Goal: Task Accomplishment & Management: Complete application form

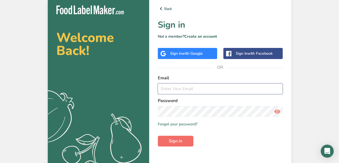
type input "[EMAIL_ADDRESS][DOMAIN_NAME]"
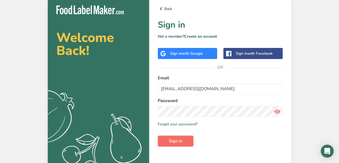
click at [178, 143] on span "Sign in" at bounding box center [175, 140] width 13 height 6
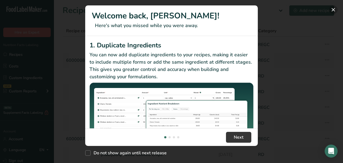
click at [335, 11] on button "New Features" at bounding box center [333, 9] width 9 height 9
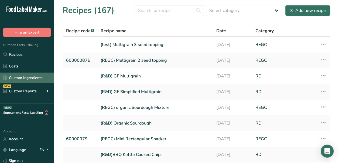
click at [28, 80] on link "Custom Ingredients" at bounding box center [27, 77] width 54 height 10
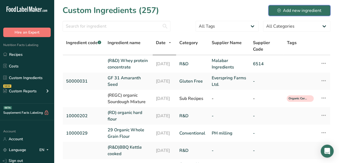
click at [292, 9] on div "Add new ingredient" at bounding box center [300, 10] width 44 height 6
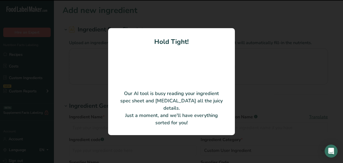
type input "Sapore Traviata"
type input "Puratos"
type input "4100604"
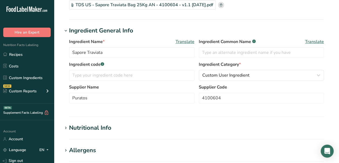
scroll to position [54, 0]
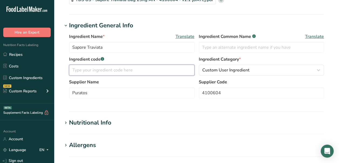
click at [147, 71] on input "text" at bounding box center [132, 70] width 126 height 11
click at [114, 75] on input "text" at bounding box center [132, 70] width 126 height 11
type input "RDI307"
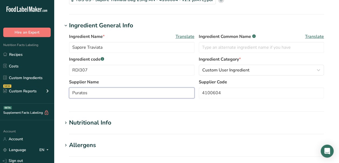
click at [156, 92] on input "Puratos" at bounding box center [132, 92] width 126 height 11
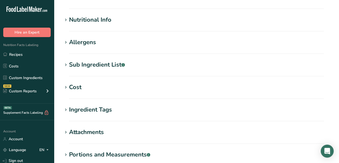
scroll to position [162, 0]
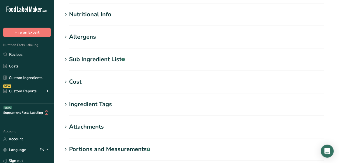
click at [104, 16] on div "Nutritional Info" at bounding box center [90, 14] width 42 height 9
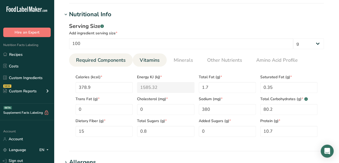
click at [150, 56] on link "Vitamins" at bounding box center [150, 60] width 24 height 14
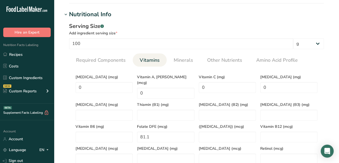
scroll to position [216, 0]
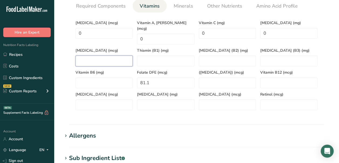
click at [107, 55] on K "number" at bounding box center [104, 60] width 57 height 11
type K "0"
click at [164, 49] on div "Thiamin (B1) (mg)" at bounding box center [166, 55] width 62 height 22
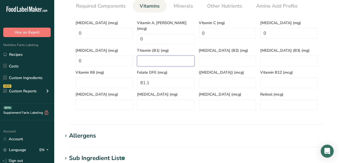
click at [163, 55] on \(B1\) "number" at bounding box center [165, 60] width 57 height 11
type \(B1\) "0"
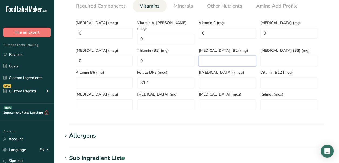
click at [233, 55] on \(B2\) "number" at bounding box center [227, 60] width 57 height 11
type \(B2\) "0"
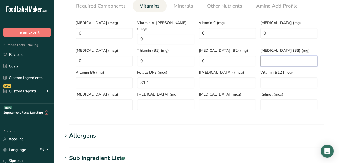
click at [275, 55] on \(B3\) "number" at bounding box center [289, 60] width 57 height 11
type \(B3\) "0"
click at [282, 79] on B12 "number" at bounding box center [289, 82] width 57 height 11
type B12 "0"
click at [280, 101] on input "number" at bounding box center [289, 104] width 57 height 11
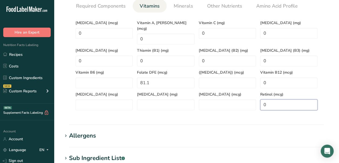
type input "0"
click at [221, 104] on section "Calories (kcal) * 378.9 Energy KJ (kj) * 1585.32 Total Fat (g) * 1.7 Saturated …" at bounding box center [196, 63] width 255 height 102
click at [218, 99] on Carotene "number" at bounding box center [227, 104] width 57 height 11
type Carotene "0"
click at [161, 103] on acid "number" at bounding box center [165, 104] width 57 height 11
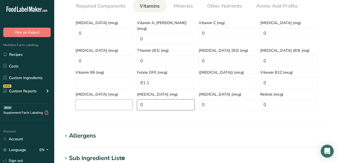
type acid "0"
click at [102, 99] on input "number" at bounding box center [104, 104] width 57 height 11
type input "0"
click at [101, 77] on B6 "number" at bounding box center [104, 82] width 57 height 11
type B6 "0"
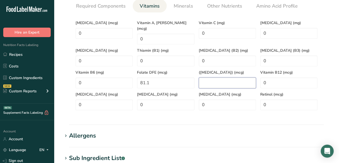
click at [223, 77] on Acid\) "number" at bounding box center [227, 82] width 57 height 11
type Acid\) "0"
click at [184, 5] on span "Minerals" at bounding box center [183, 5] width 19 height 7
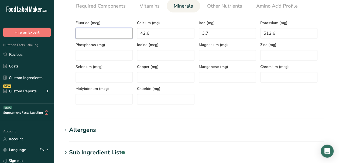
click at [109, 34] on input "number" at bounding box center [104, 33] width 57 height 11
type input "0"
click at [107, 53] on input "number" at bounding box center [104, 55] width 57 height 11
type input "0"
drag, startPoint x: 178, startPoint y: 56, endPoint x: 207, endPoint y: 49, distance: 29.7
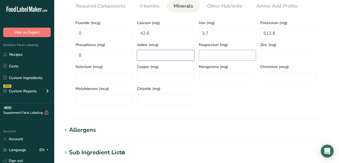
click at [179, 56] on input "number" at bounding box center [165, 55] width 57 height 11
type input "0"
click at [228, 54] on input "number" at bounding box center [227, 55] width 57 height 11
type input "0"
click at [290, 52] on input "number" at bounding box center [289, 55] width 57 height 11
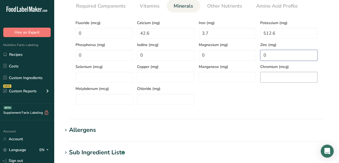
type input "0"
click at [292, 79] on input "number" at bounding box center [289, 77] width 57 height 11
type input "0"
click at [220, 79] on input "number" at bounding box center [227, 77] width 57 height 11
type input "0"
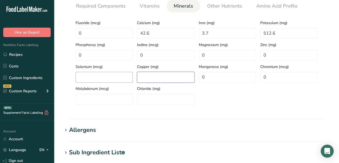
drag, startPoint x: 156, startPoint y: 80, endPoint x: 107, endPoint y: 80, distance: 48.9
click at [155, 80] on input "number" at bounding box center [165, 77] width 57 height 11
type input "0"
click at [90, 82] on div "Molybdenum (mcg)" at bounding box center [104, 93] width 62 height 22
click at [94, 77] on input "number" at bounding box center [104, 77] width 57 height 11
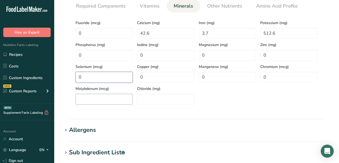
type input "0"
click at [94, 96] on input "number" at bounding box center [104, 98] width 57 height 11
type input "0"
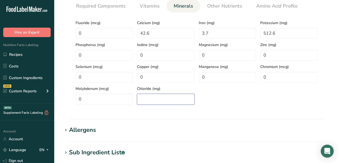
click at [172, 97] on input "number" at bounding box center [165, 98] width 57 height 11
type input "0"
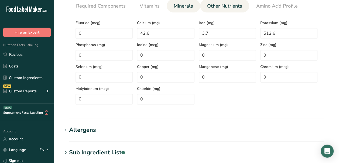
click at [226, 9] on span "Other Nutrients" at bounding box center [224, 5] width 35 height 7
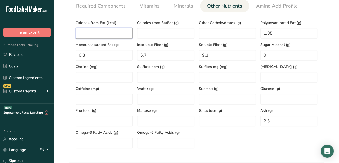
click at [108, 31] on Fat "number" at bounding box center [104, 33] width 57 height 11
type Fat "0"
click at [168, 26] on div "Calories from SatFat (g)" at bounding box center [166, 28] width 62 height 22
click at [168, 32] on SatFat "number" at bounding box center [165, 33] width 57 height 11
type SatFat "0"
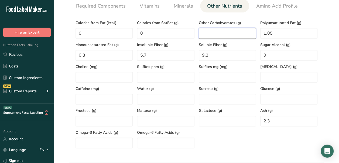
click at [222, 30] on Carbohydrates "number" at bounding box center [227, 33] width 57 height 11
type Carbohydrates "0"
drag, startPoint x: 234, startPoint y: 77, endPoint x: 274, endPoint y: 66, distance: 40.9
click at [234, 77] on mg "number" at bounding box center [227, 77] width 57 height 11
type mg "0"
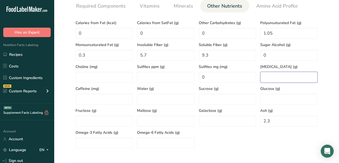
click at [282, 75] on input "number" at bounding box center [289, 77] width 57 height 11
type input "0"
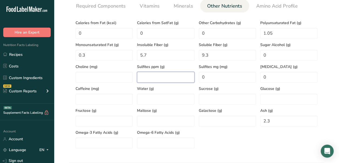
click at [157, 79] on ppm "number" at bounding box center [165, 77] width 57 height 11
type ppm "0"
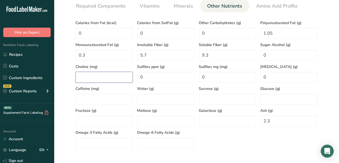
click at [103, 81] on input "number" at bounding box center [104, 77] width 57 height 11
type input "0"
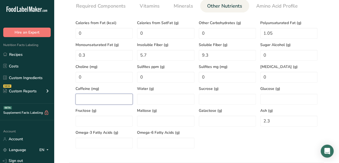
click at [108, 102] on input "number" at bounding box center [104, 98] width 57 height 11
type input "0"
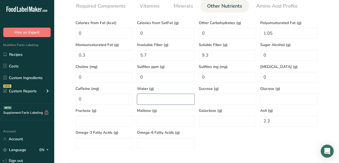
drag, startPoint x: 159, startPoint y: 97, endPoint x: 209, endPoint y: 93, distance: 50.2
click at [160, 97] on input "number" at bounding box center [165, 98] width 57 height 11
type input "0"
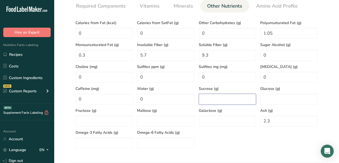
click at [217, 98] on input "number" at bounding box center [227, 98] width 57 height 11
type input "0"
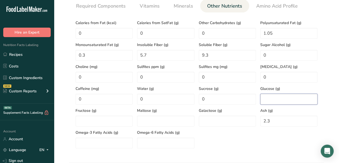
click at [284, 98] on input "number" at bounding box center [289, 98] width 57 height 11
type input "0"
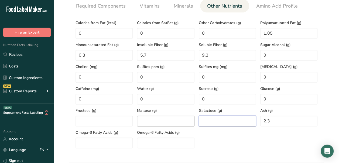
drag, startPoint x: 229, startPoint y: 121, endPoint x: 177, endPoint y: 123, distance: 52.4
click at [226, 122] on input "number" at bounding box center [227, 120] width 57 height 11
type input "0"
click at [156, 123] on input "number" at bounding box center [165, 120] width 57 height 11
type input "0"
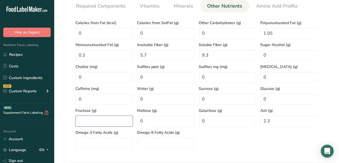
click at [100, 122] on input "number" at bounding box center [104, 120] width 57 height 11
type input "0"
click at [96, 142] on Acids "number" at bounding box center [104, 142] width 57 height 11
type Acids "0"
click at [161, 140] on Acids "number" at bounding box center [165, 142] width 57 height 11
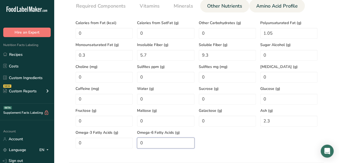
type Acids "0"
click at [265, 5] on span "Amino Acid Profile" at bounding box center [277, 5] width 42 height 7
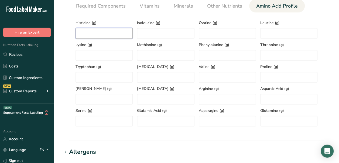
click at [109, 32] on input "number" at bounding box center [104, 33] width 57 height 11
type input "0"
click at [163, 30] on input "number" at bounding box center [165, 33] width 57 height 11
type input "0"
click at [221, 30] on input "number" at bounding box center [227, 33] width 57 height 11
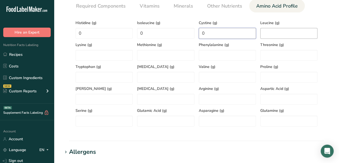
type input "0"
click at [279, 32] on input "number" at bounding box center [289, 33] width 57 height 11
type input "0"
click at [283, 54] on input "number" at bounding box center [289, 55] width 57 height 11
type input "0"
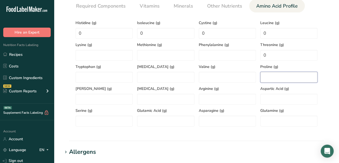
click at [278, 78] on input "number" at bounding box center [289, 77] width 57 height 11
type input "0"
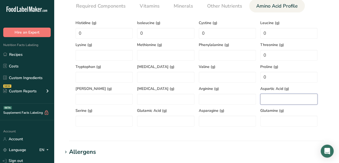
click at [279, 98] on Acid "number" at bounding box center [289, 98] width 57 height 11
type Acid "0"
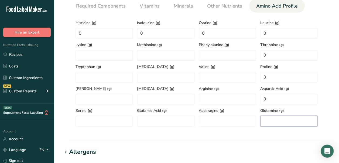
click at [279, 116] on input "number" at bounding box center [289, 120] width 57 height 11
type input "0"
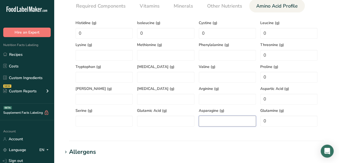
click at [232, 124] on input "number" at bounding box center [227, 120] width 57 height 11
type input "0"
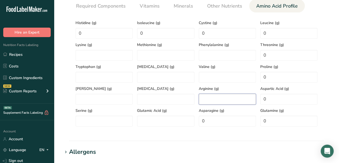
click at [222, 100] on input "number" at bounding box center [227, 98] width 57 height 11
type input "0"
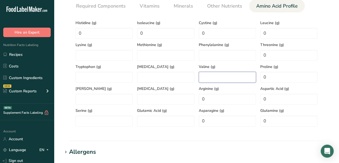
click at [221, 76] on input "number" at bounding box center [227, 77] width 57 height 11
type input "0"
click at [221, 56] on input "number" at bounding box center [227, 55] width 57 height 11
type input "0"
click at [167, 59] on input "number" at bounding box center [165, 55] width 57 height 11
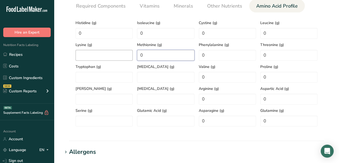
type input "0"
click at [113, 60] on input "number" at bounding box center [104, 55] width 57 height 11
type input "0"
click at [108, 80] on input "number" at bounding box center [104, 77] width 57 height 11
type input "0"
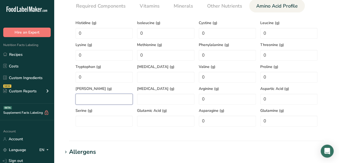
click at [113, 97] on input "number" at bounding box center [104, 98] width 57 height 11
type input "0"
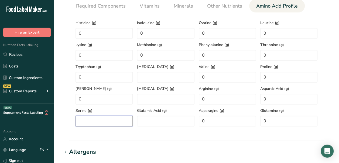
click at [114, 122] on input "number" at bounding box center [104, 120] width 57 height 11
type input "0"
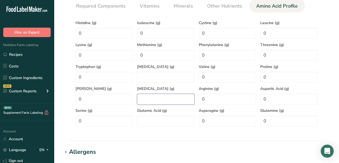
click at [157, 98] on input "number" at bounding box center [165, 98] width 57 height 11
type input "0"
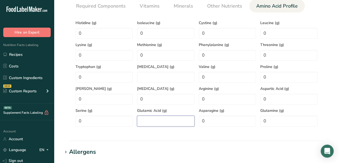
click at [161, 119] on Acid "number" at bounding box center [165, 120] width 57 height 11
type Acid "0"
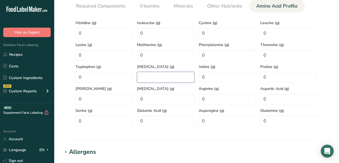
click at [165, 73] on input "number" at bounding box center [165, 77] width 57 height 11
type input "0"
drag, startPoint x: 178, startPoint y: 135, endPoint x: 177, endPoint y: 132, distance: 3.3
click at [177, 135] on section "Nutritional Info Serving Size .a-a{fill:#347362;}.b-a{fill:#fff;} Add ingredien…" at bounding box center [197, 48] width 268 height 185
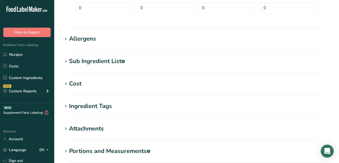
scroll to position [324, 0]
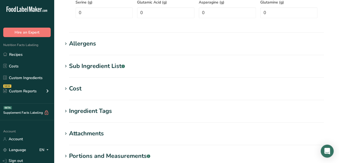
click at [88, 43] on div "Allergens" at bounding box center [82, 43] width 27 height 9
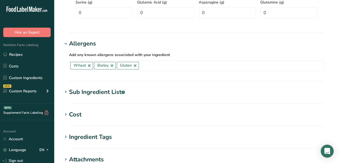
drag, startPoint x: 88, startPoint y: 42, endPoint x: 163, endPoint y: 40, distance: 74.3
click at [163, 40] on h1 "Allergens" at bounding box center [197, 43] width 268 height 9
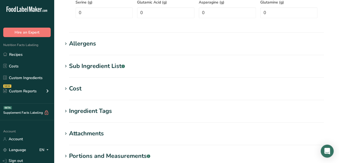
click at [73, 42] on div "Allergens" at bounding box center [82, 43] width 27 height 9
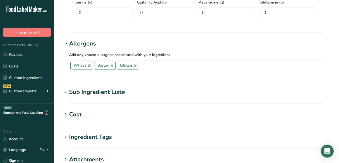
click at [91, 96] on div "Sub Ingredient List .a-a{fill:#347362;}.b-a{fill:#fff;}" at bounding box center [97, 91] width 56 height 9
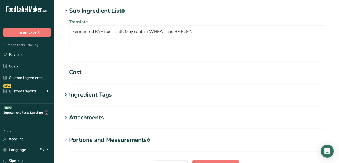
scroll to position [432, 0]
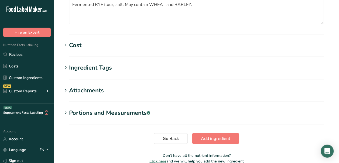
click at [75, 47] on div "Cost" at bounding box center [75, 45] width 12 height 9
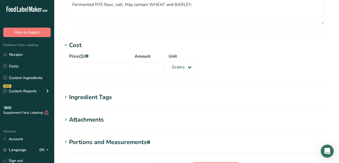
click at [97, 102] on section "Ingredient Tags Add tags Standard Tags Custom Tags Source of Antioxidants [MEDI…" at bounding box center [197, 100] width 268 height 16
click at [99, 93] on div "Ingredient Tags" at bounding box center [90, 96] width 43 height 9
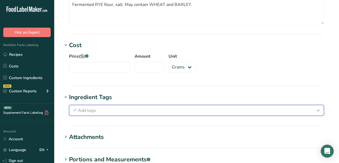
click at [116, 107] on div "Add tags" at bounding box center [197, 110] width 250 height 6
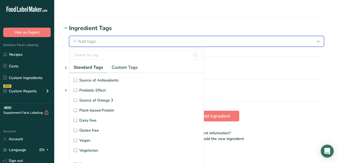
scroll to position [504, 0]
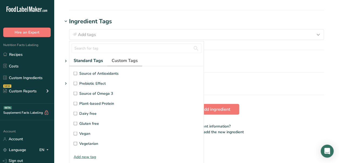
click at [126, 59] on span "Custom Tags" at bounding box center [125, 60] width 26 height 6
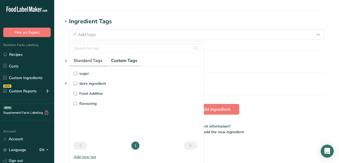
click at [83, 61] on span "Standard Tags" at bounding box center [88, 60] width 29 height 6
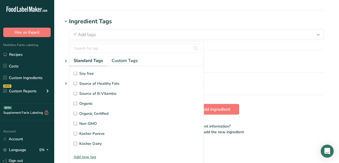
scroll to position [75, 0]
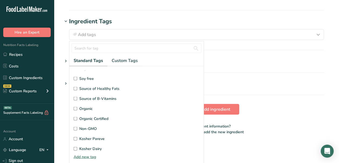
click at [242, 59] on h1 "Attachments" at bounding box center [197, 60] width 268 height 9
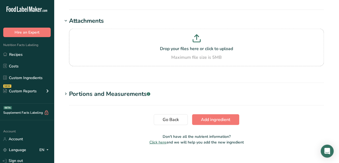
scroll to position [555, 0]
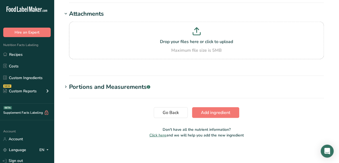
click at [120, 89] on div "Portions and Measurements .a-a{fill:#347362;}.b-a{fill:#fff;}" at bounding box center [109, 86] width 81 height 9
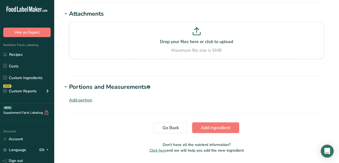
click at [87, 99] on div "Add portion" at bounding box center [80, 100] width 23 height 6
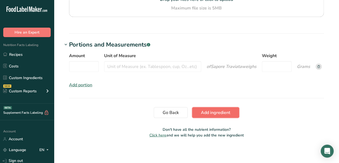
click at [217, 111] on span "Add ingredient" at bounding box center [215, 112] width 29 height 6
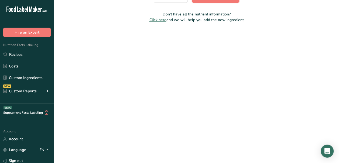
scroll to position [165, 0]
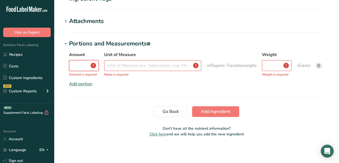
click at [86, 69] on input "Amount" at bounding box center [84, 65] width 30 height 11
drag, startPoint x: 161, startPoint y: 64, endPoint x: 165, endPoint y: 56, distance: 9.5
click at [161, 64] on input "Unit of Measure" at bounding box center [152, 65] width 97 height 11
click at [80, 67] on input "Amount" at bounding box center [84, 65] width 30 height 11
type input "1"
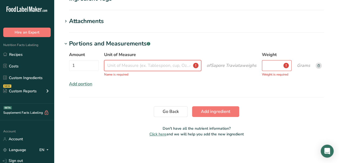
click at [130, 65] on input "Unit of Measure" at bounding box center [152, 65] width 97 height 11
type input "gram"
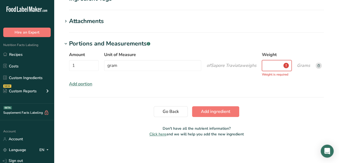
click at [270, 63] on input "Weight" at bounding box center [277, 65] width 30 height 11
type input "1"
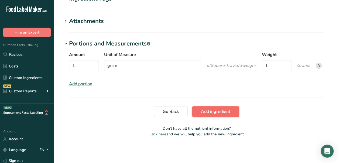
click at [212, 111] on span "Add ingredient" at bounding box center [215, 111] width 29 height 6
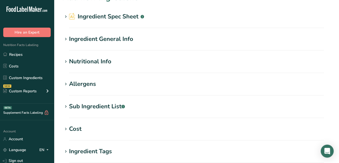
scroll to position [0, 0]
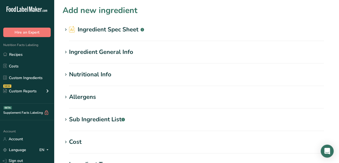
click at [111, 26] on h2 "Ingredient Spec Sheet .a-a{fill:#347362;}.b-a{fill:#fff;}" at bounding box center [106, 29] width 75 height 9
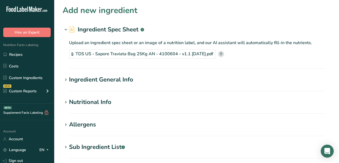
click at [115, 84] on section "Ingredient General Info Ingredient Name * Translate Sapore Traviata Ingredient …" at bounding box center [197, 83] width 268 height 16
click at [114, 77] on div "Ingredient General Info" at bounding box center [101, 79] width 64 height 9
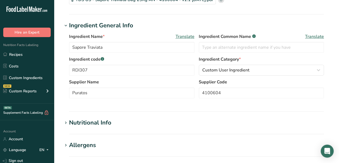
scroll to position [108, 0]
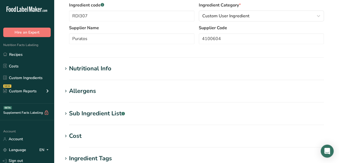
click at [102, 67] on div "Nutritional Info" at bounding box center [90, 68] width 42 height 9
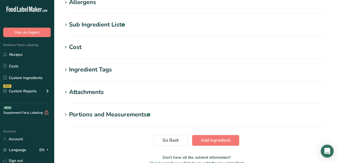
scroll to position [394, 0]
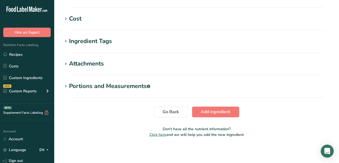
click at [103, 89] on div "Portions and Measurements .a-a{fill:#347362;}.b-a{fill:#fff;}" at bounding box center [109, 86] width 81 height 9
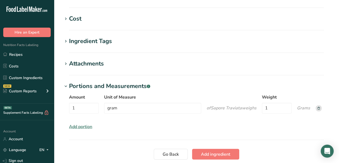
click at [92, 64] on div "Attachments" at bounding box center [86, 63] width 35 height 9
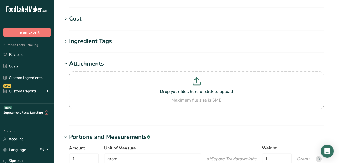
click at [94, 42] on div "Ingredient Tags" at bounding box center [90, 41] width 43 height 9
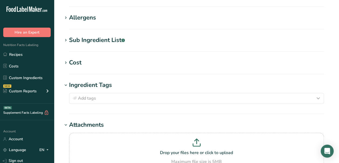
scroll to position [340, 0]
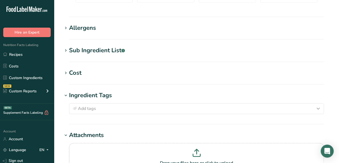
click at [73, 68] on div "Cost" at bounding box center [75, 72] width 12 height 9
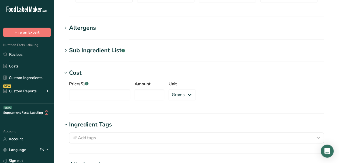
click at [91, 55] on section "Sub Ingredient List .a-a{fill:#347362;}.b-a{fill:#fff;} Translate Fermented RYE…" at bounding box center [197, 54] width 268 height 16
drag, startPoint x: 93, startPoint y: 50, endPoint x: 96, endPoint y: 38, distance: 12.9
click at [93, 50] on div "Sub Ingredient List .a-a{fill:#347362;}.b-a{fill:#fff;}" at bounding box center [97, 50] width 56 height 9
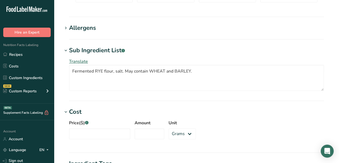
click at [91, 32] on div "Allergens" at bounding box center [82, 27] width 27 height 9
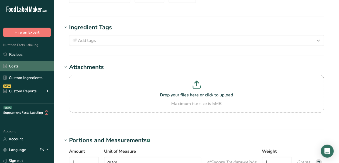
scroll to position [556, 0]
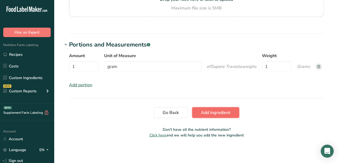
click at [212, 110] on span "Add ingredient" at bounding box center [215, 112] width 29 height 6
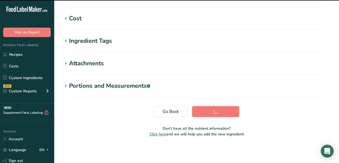
scroll to position [123, 0]
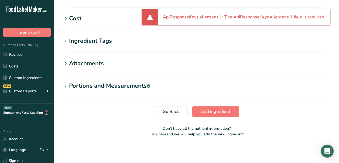
click at [273, 17] on li "ApiResponseKeys.allergens.1: The ApiResponseKeys.allergens.1 field is required." at bounding box center [244, 17] width 163 height 6
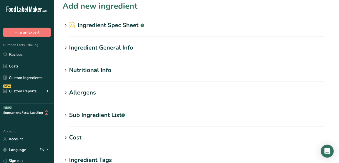
scroll to position [0, 0]
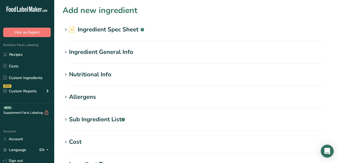
click at [99, 76] on div "Nutritional Info" at bounding box center [90, 74] width 42 height 9
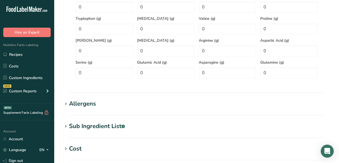
click at [82, 106] on div "Allergens" at bounding box center [82, 103] width 27 height 9
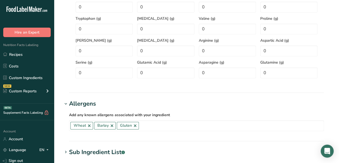
scroll to position [216, 0]
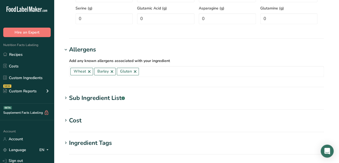
click at [107, 100] on div "Sub Ingredient List .a-a{fill:#347362;}.b-a{fill:#fff;}" at bounding box center [97, 97] width 56 height 9
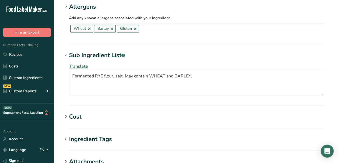
scroll to position [270, 0]
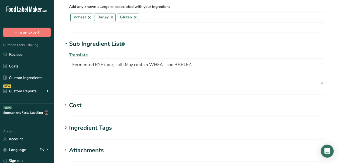
click at [83, 104] on h1 "Cost" at bounding box center [197, 105] width 268 height 9
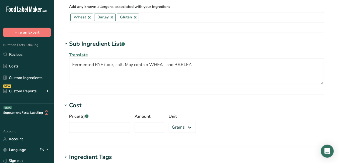
scroll to position [324, 0]
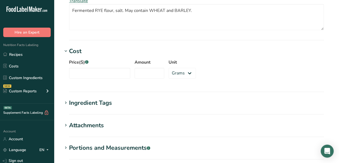
click at [102, 106] on div "Ingredient Tags" at bounding box center [90, 102] width 43 height 9
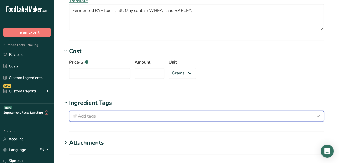
click at [100, 113] on div "Add tags" at bounding box center [197, 116] width 250 height 6
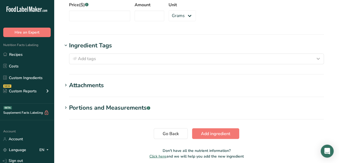
scroll to position [0, 0]
click at [71, 89] on section "Attachments TDS US - Sapore Traviata Bag 25Kg AN - 4100604 - v1.1 [DATE].pdf Dr…" at bounding box center [197, 89] width 268 height 16
click at [78, 86] on div "Attachments" at bounding box center [86, 85] width 35 height 9
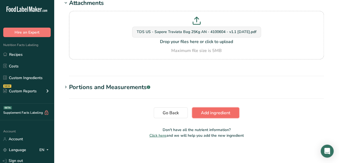
click at [231, 114] on button "Add ingredient" at bounding box center [215, 112] width 47 height 11
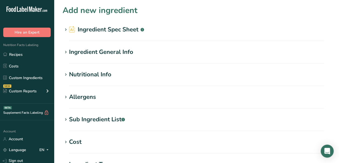
click at [103, 48] on div "Ingredient General Info" at bounding box center [101, 52] width 64 height 9
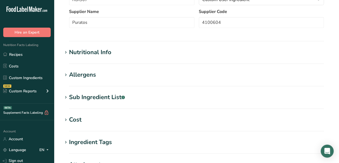
scroll to position [108, 0]
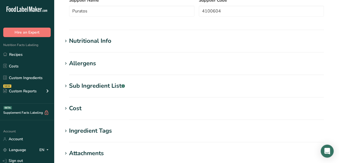
click at [96, 64] on h1 "Allergens" at bounding box center [197, 63] width 268 height 9
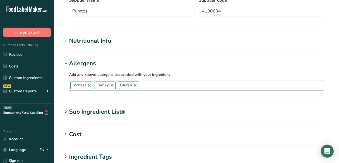
click at [150, 84] on input "text" at bounding box center [231, 85] width 185 height 8
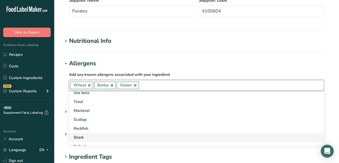
scroll to position [378, 0]
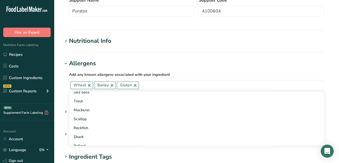
click at [124, 155] on h1 "Ingredient Tags" at bounding box center [197, 156] width 268 height 9
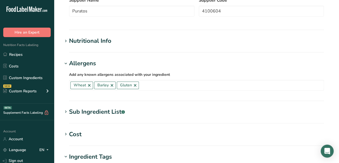
click at [97, 112] on div "Sub Ingredient List .a-a{fill:#347362;}.b-a{fill:#fff;}" at bounding box center [97, 111] width 56 height 9
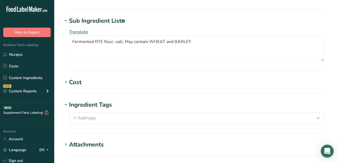
scroll to position [216, 0]
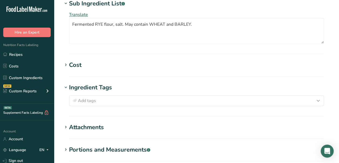
click at [112, 64] on h1 "Cost" at bounding box center [197, 64] width 268 height 9
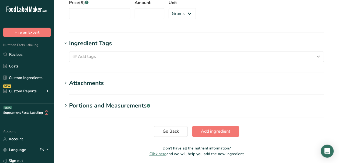
scroll to position [308, 0]
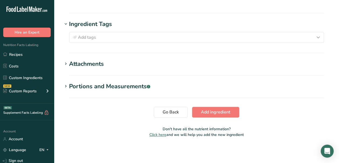
click at [111, 66] on h1 "Attachments" at bounding box center [197, 63] width 268 height 9
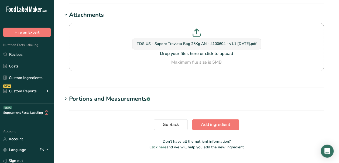
scroll to position [362, 0]
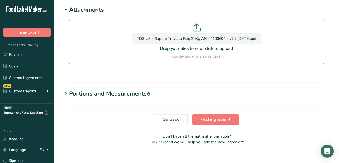
click at [94, 91] on div "Portions and Measurements .a-a{fill:#347362;}.b-a{fill:#fff;}" at bounding box center [109, 93] width 81 height 9
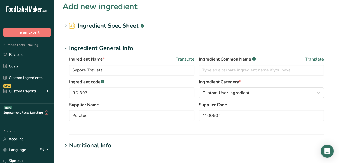
scroll to position [0, 0]
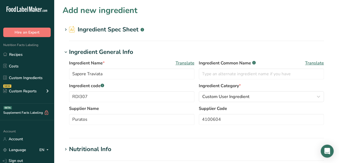
click at [92, 29] on h2 "Ingredient Spec Sheet .a-a{fill:#347362;}.b-a{fill:#fff;}" at bounding box center [106, 29] width 75 height 9
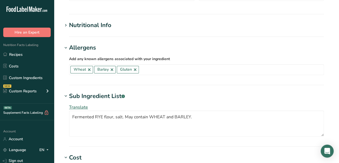
scroll to position [162, 0]
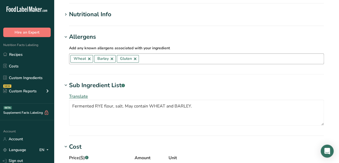
click at [134, 59] on link at bounding box center [135, 58] width 4 height 4
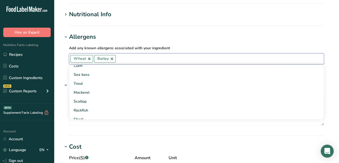
click at [136, 57] on input "text" at bounding box center [220, 58] width 208 height 8
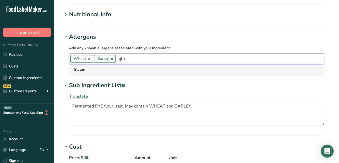
type input "glu"
click at [133, 70] on div "Gluten" at bounding box center [192, 69] width 237 height 6
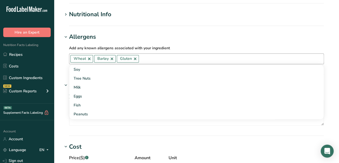
click at [280, 36] on h1 "Allergens" at bounding box center [197, 36] width 268 height 9
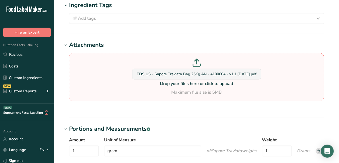
scroll to position [378, 0]
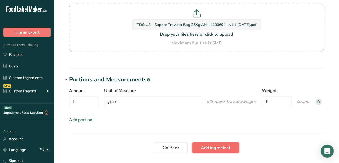
click at [212, 147] on span "Add ingredient" at bounding box center [215, 147] width 29 height 6
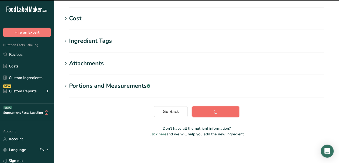
scroll to position [123, 0]
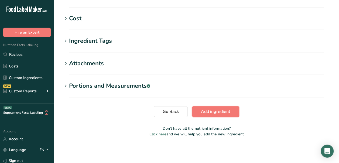
drag, startPoint x: 213, startPoint y: 112, endPoint x: 139, endPoint y: 101, distance: 74.8
click at [213, 112] on span "Add ingredient" at bounding box center [215, 111] width 29 height 6
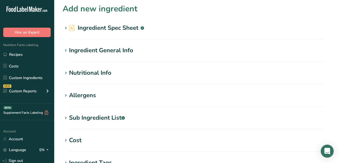
scroll to position [0, 0]
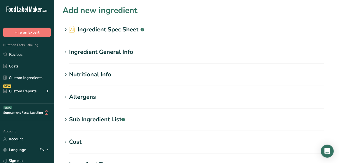
click at [107, 50] on div "Ingredient General Info" at bounding box center [101, 52] width 64 height 9
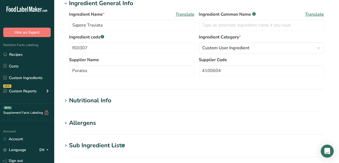
scroll to position [54, 0]
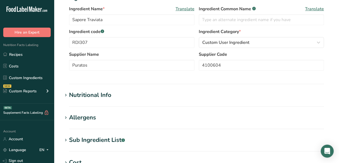
click at [88, 101] on section "Nutritional Info Serving Size .a-a{fill:#347362;}.b-a{fill:#fff;} Add ingredien…" at bounding box center [197, 98] width 268 height 16
click at [90, 93] on div "Nutritional Info" at bounding box center [90, 94] width 42 height 9
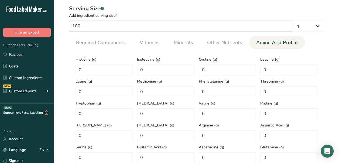
scroll to position [162, 0]
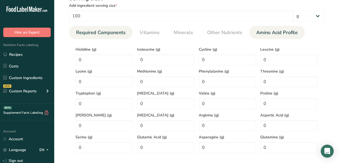
click at [100, 32] on span "Required Components" at bounding box center [101, 32] width 50 height 7
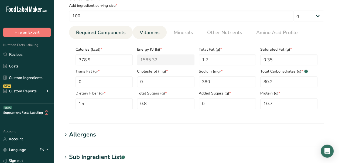
click at [143, 32] on span "Vitamins" at bounding box center [150, 32] width 20 height 7
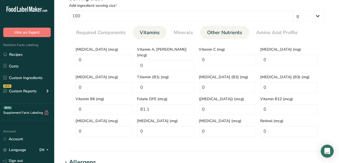
click at [200, 32] on li "Other Nutrients" at bounding box center [224, 32] width 49 height 13
click at [238, 31] on span "Other Nutrients" at bounding box center [224, 32] width 35 height 7
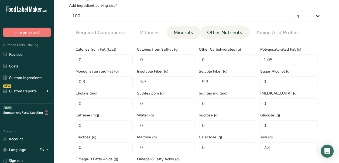
click at [180, 34] on span "Minerals" at bounding box center [183, 32] width 19 height 7
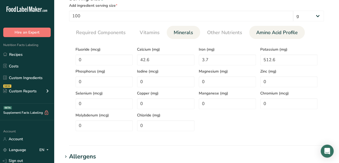
click at [269, 28] on link "Amino Acid Profile" at bounding box center [277, 33] width 46 height 14
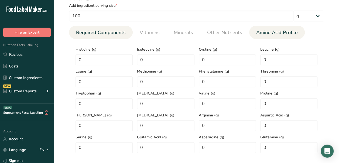
click at [111, 34] on span "Required Components" at bounding box center [101, 32] width 50 height 7
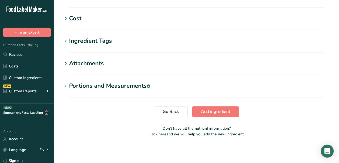
scroll to position [269, 0]
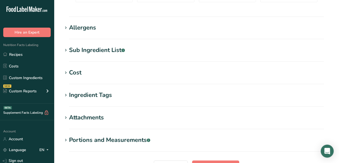
click at [97, 31] on h1 "Allergens" at bounding box center [197, 27] width 268 height 9
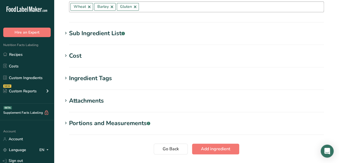
scroll to position [323, 0]
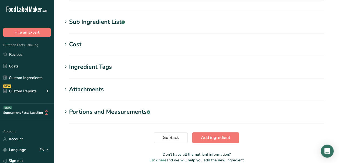
click at [152, 25] on h1 "Sub Ingredient List .a-a{fill:#347362;}.b-a{fill:#fff;}" at bounding box center [197, 22] width 268 height 9
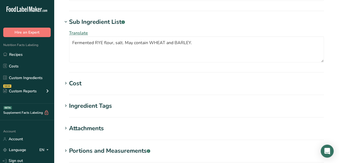
click at [121, 81] on h1 "Cost" at bounding box center [197, 83] width 268 height 9
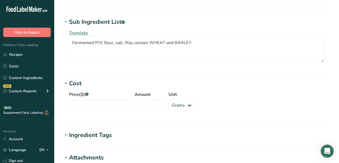
scroll to position [377, 0]
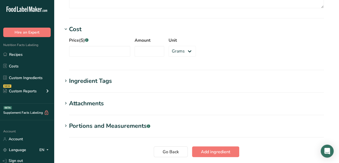
click at [92, 82] on div "Ingredient Tags" at bounding box center [90, 80] width 43 height 9
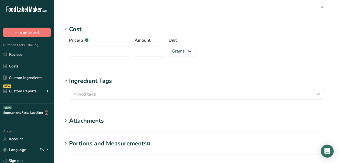
click at [94, 117] on div "Attachments" at bounding box center [86, 120] width 35 height 9
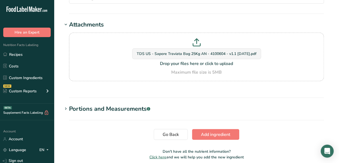
scroll to position [485, 0]
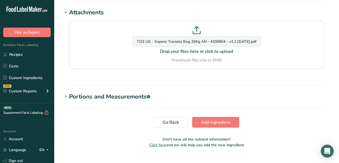
click at [102, 96] on div "Portions and Measurements .a-a{fill:#347362;}.b-a{fill:#fff;}" at bounding box center [109, 96] width 81 height 9
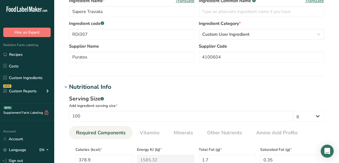
scroll to position [0, 0]
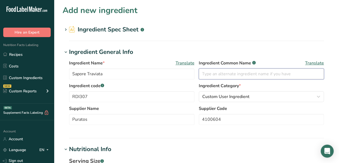
click at [269, 73] on input "text" at bounding box center [262, 73] width 126 height 11
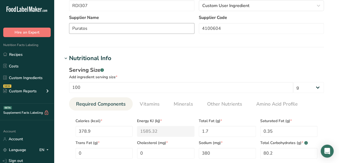
scroll to position [108, 0]
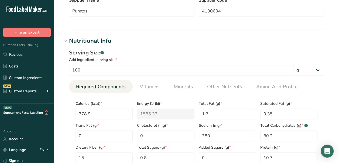
type input "Fermented Rye Flour"
click at [192, 60] on div "Add ingredient serving size *" at bounding box center [196, 60] width 255 height 6
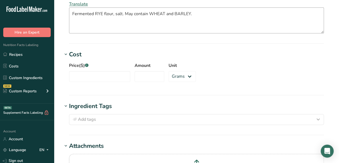
scroll to position [378, 0]
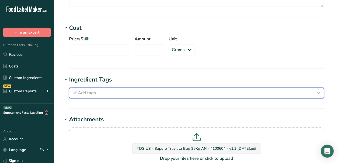
click at [134, 92] on div "Add tags" at bounding box center [197, 92] width 250 height 6
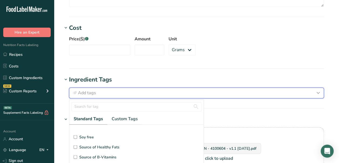
click at [134, 91] on div "Add tags" at bounding box center [197, 92] width 250 height 6
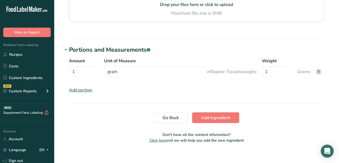
scroll to position [536, 0]
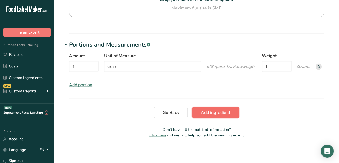
click at [212, 109] on span "Add ingredient" at bounding box center [215, 112] width 29 height 6
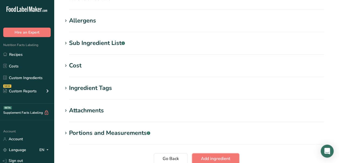
scroll to position [108, 0]
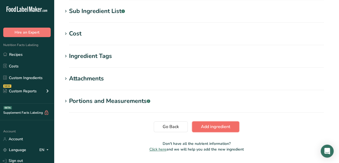
click at [218, 130] on button "Add ingredient" at bounding box center [215, 126] width 47 height 11
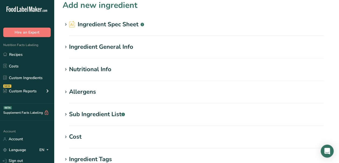
scroll to position [0, 0]
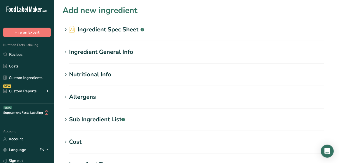
click at [100, 51] on div "Ingredient General Info" at bounding box center [101, 52] width 64 height 9
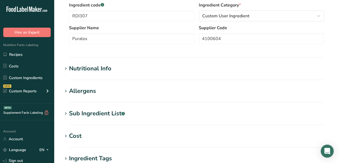
scroll to position [108, 0]
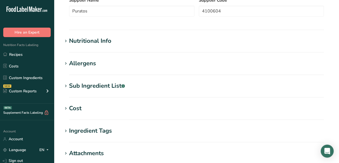
click at [90, 51] on section "Nutritional Info Serving Size .a-a{fill:#347362;}.b-a{fill:#fff;} Add ingredien…" at bounding box center [197, 44] width 268 height 16
click at [93, 44] on div "Nutritional Info" at bounding box center [90, 40] width 42 height 9
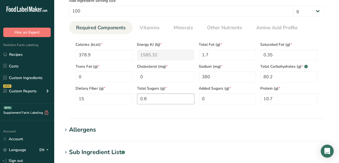
scroll to position [162, 0]
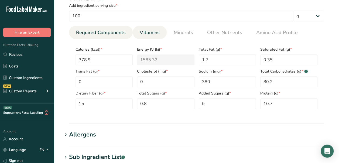
click at [160, 32] on link "Vitamins" at bounding box center [150, 33] width 24 height 14
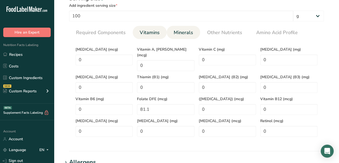
click at [181, 33] on span "Minerals" at bounding box center [183, 32] width 19 height 7
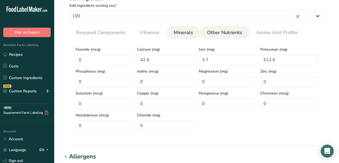
click at [215, 35] on span "Other Nutrients" at bounding box center [224, 32] width 35 height 7
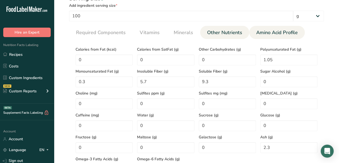
click at [271, 33] on span "Amino Acid Profile" at bounding box center [277, 32] width 42 height 7
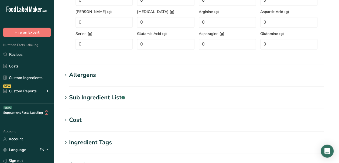
scroll to position [270, 0]
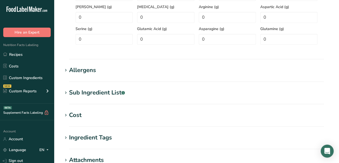
click at [78, 67] on div "Allergens" at bounding box center [82, 70] width 27 height 9
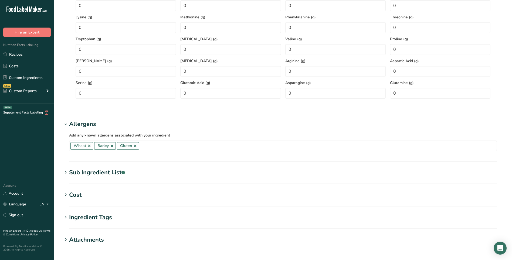
scroll to position [295, 0]
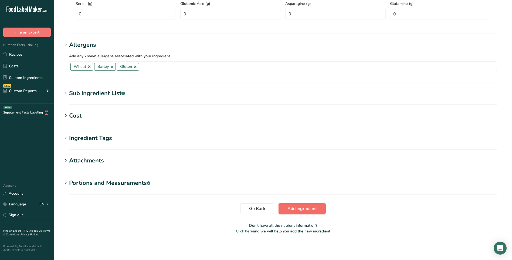
click at [311, 162] on span "Add ingredient" at bounding box center [302, 208] width 29 height 6
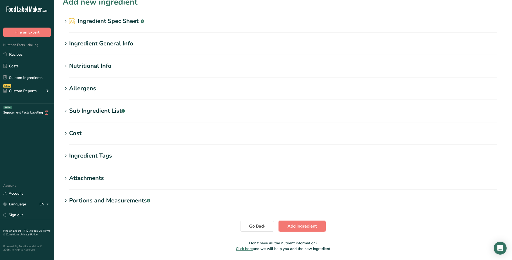
scroll to position [0, 0]
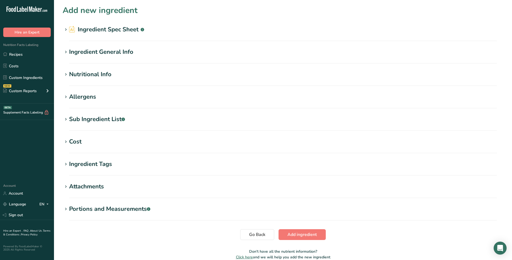
click at [117, 56] on div "Ingredient General Info" at bounding box center [101, 52] width 64 height 9
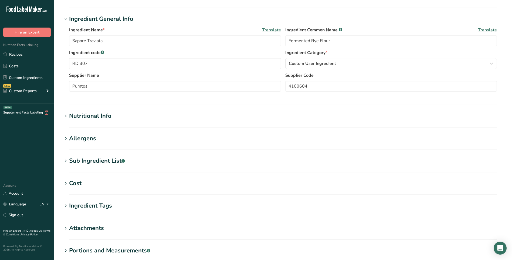
scroll to position [54, 0]
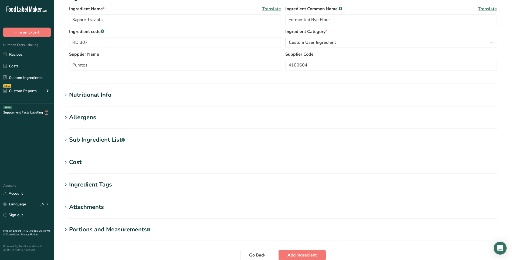
click at [104, 93] on div "Nutritional Info" at bounding box center [90, 94] width 42 height 9
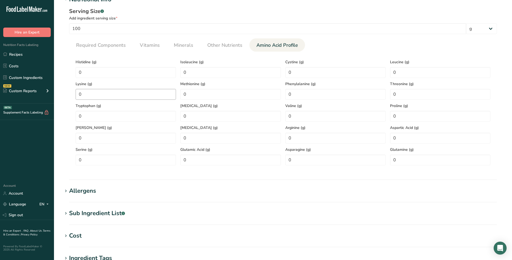
scroll to position [162, 0]
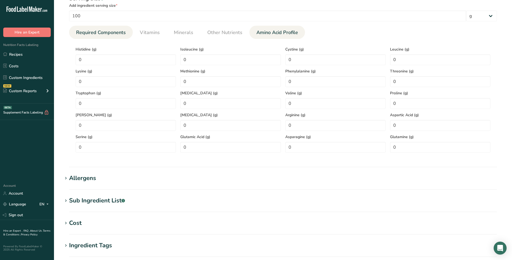
click at [102, 30] on span "Required Components" at bounding box center [101, 32] width 50 height 7
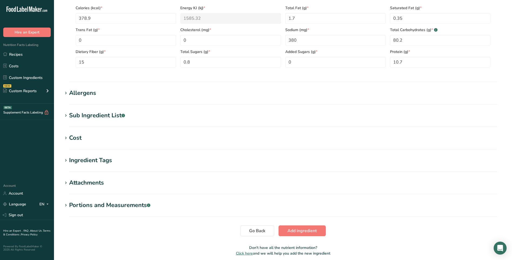
scroll to position [216, 0]
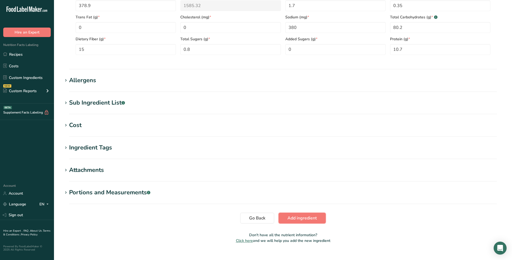
click at [301, 162] on span "Add ingredient" at bounding box center [302, 218] width 29 height 6
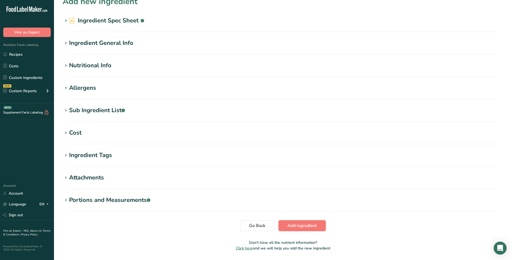
scroll to position [0, 0]
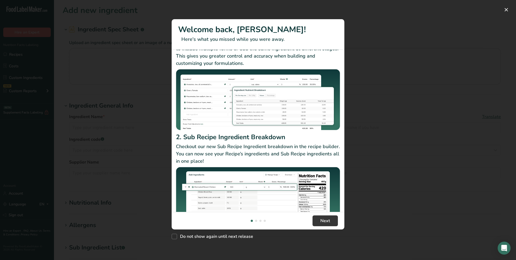
scroll to position [47, 0]
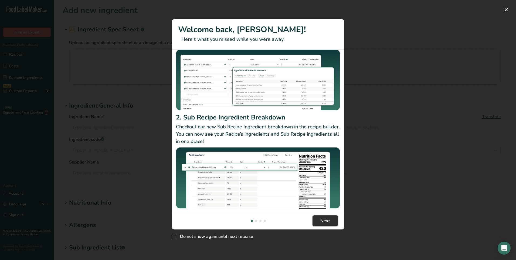
click at [332, 218] on button "Next" at bounding box center [325, 220] width 25 height 11
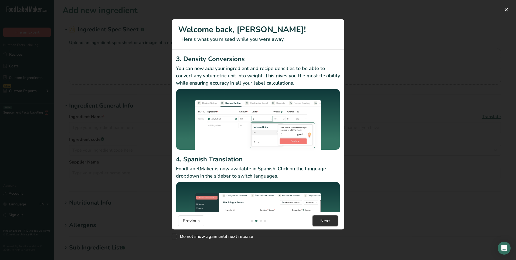
click at [320, 219] on button "Next" at bounding box center [325, 220] width 25 height 11
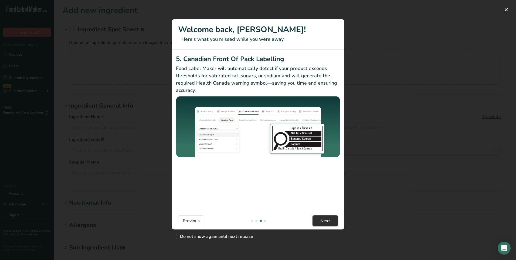
click at [327, 218] on span "Next" at bounding box center [325, 220] width 10 height 6
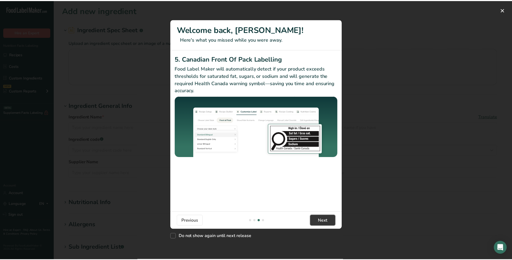
scroll to position [0, 518]
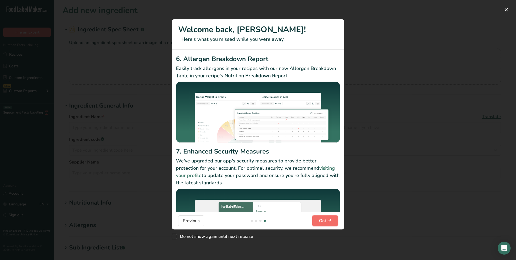
click at [334, 223] on button "Got it!" at bounding box center [325, 220] width 26 height 11
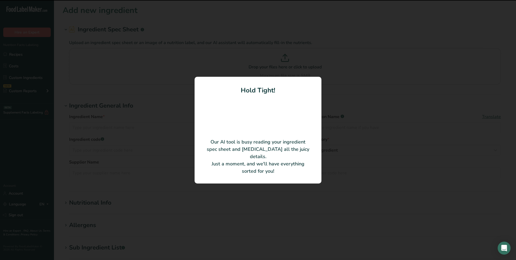
type input "SAPORE TRAVIATA"
type input "Puratos"
type input "4100604"
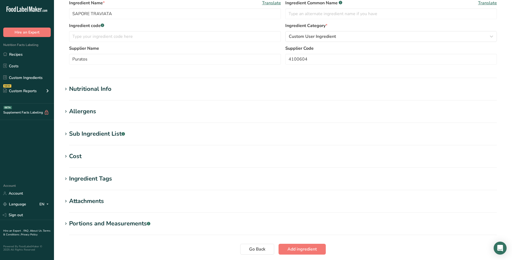
scroll to position [108, 0]
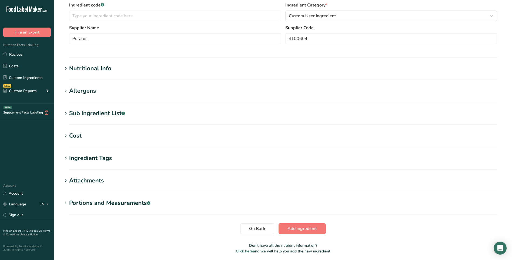
click at [98, 72] on div "Nutritional Info" at bounding box center [90, 68] width 42 height 9
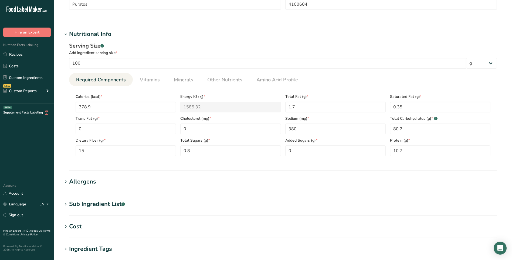
scroll to position [162, 0]
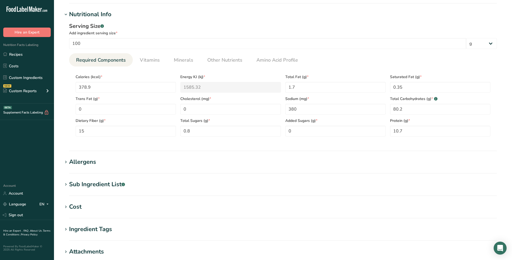
click at [83, 159] on div "Allergens" at bounding box center [82, 161] width 27 height 9
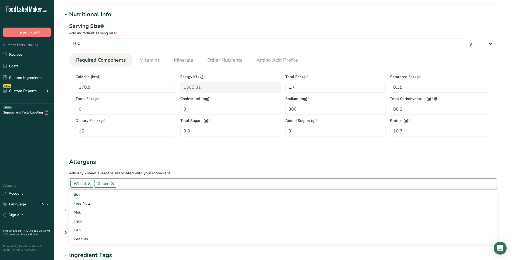
click at [149, 185] on input "text" at bounding box center [306, 183] width 380 height 8
click at [200, 166] on h1 "Allergens" at bounding box center [283, 161] width 441 height 9
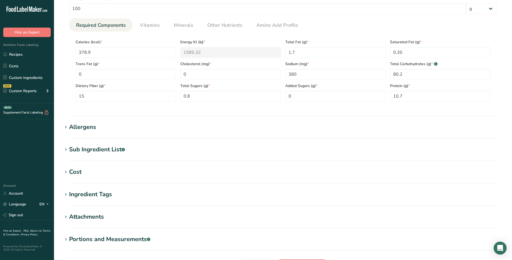
scroll to position [216, 0]
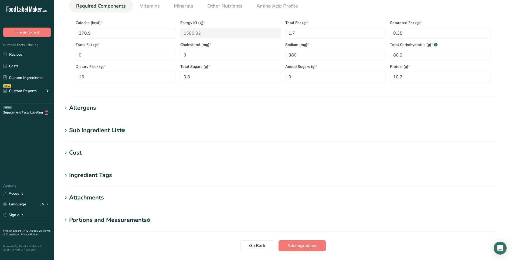
drag, startPoint x: 97, startPoint y: 103, endPoint x: 101, endPoint y: 104, distance: 3.6
click at [97, 103] on section "Add new ingredient Ingredient Spec Sheet .a-a{fill:#347362;}.b-a{fill:#fff;} Up…" at bounding box center [283, 31] width 458 height 495
click at [80, 104] on div "Allergens" at bounding box center [82, 107] width 27 height 9
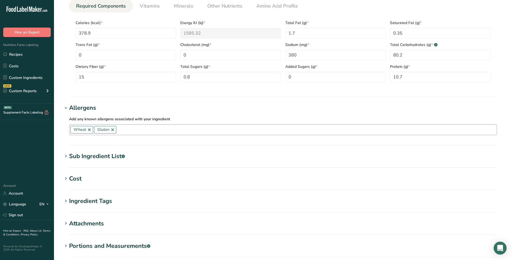
click at [155, 125] on div "Wheat Gluten Soy Tree Nuts Milk Eggs Fish Peanuts Sesame Crustaceans Sulphites …" at bounding box center [283, 129] width 428 height 11
type input "b"
click at [174, 110] on h1 "Allergens" at bounding box center [283, 107] width 441 height 9
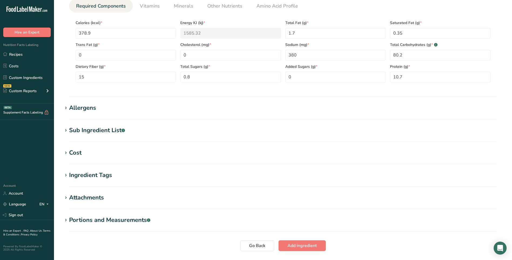
click at [99, 129] on div "Sub Ingredient List .a-a{fill:#347362;}.b-a{fill:#fff;}" at bounding box center [97, 130] width 56 height 9
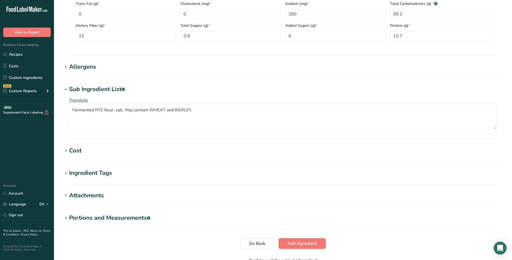
scroll to position [270, 0]
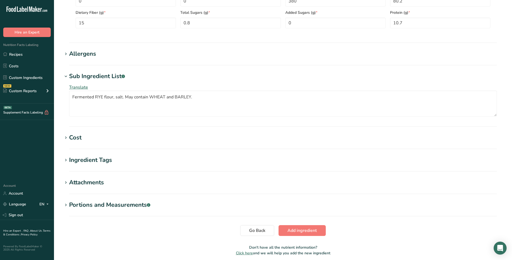
click at [86, 52] on div "Allergens" at bounding box center [82, 53] width 27 height 9
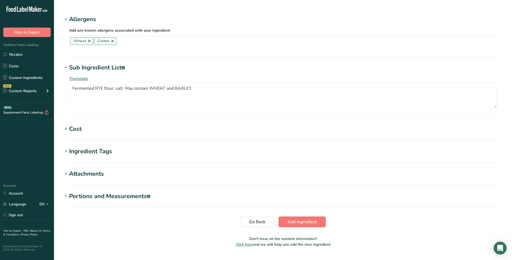
scroll to position [318, 0]
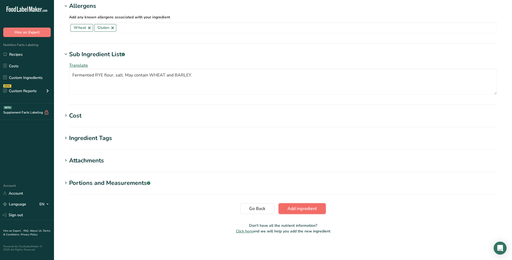
click at [314, 204] on button "Add ingredient" at bounding box center [302, 208] width 47 height 11
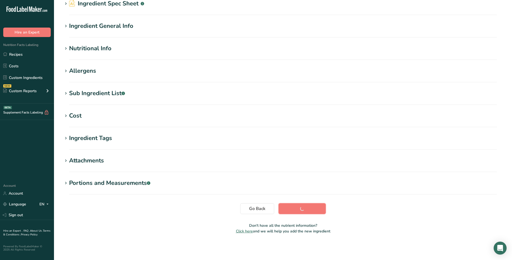
scroll to position [26, 0]
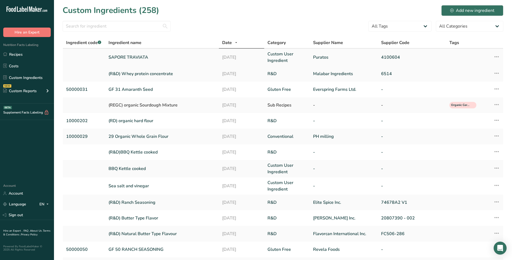
click at [82, 54] on td at bounding box center [84, 57] width 42 height 17
click at [131, 56] on link "SAPORE TRAVIATA" at bounding box center [162, 57] width 107 height 6
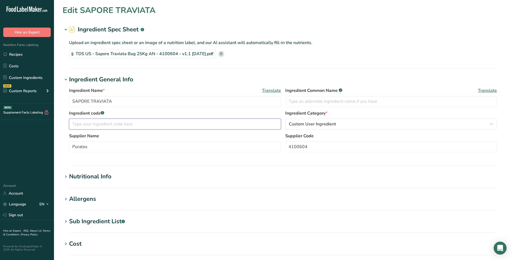
click at [134, 121] on input "text" at bounding box center [175, 124] width 212 height 11
click at [73, 102] on input "SAPORE TRAVIATA" at bounding box center [175, 101] width 212 height 11
type input "R&D SAPORE TRAVIATA"
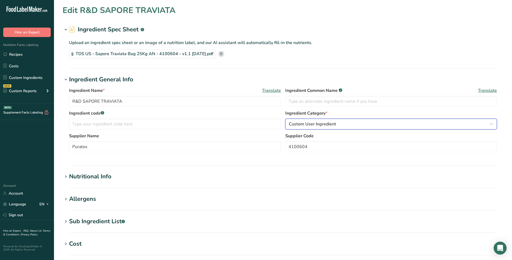
click at [329, 123] on span "Custom User Ingredient" at bounding box center [312, 124] width 47 height 6
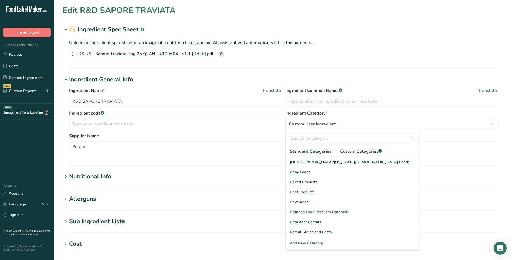
click at [357, 152] on span "Custom Categories .a-a{fill:#347362;}.b-a{fill:#fff;}" at bounding box center [361, 151] width 42 height 6
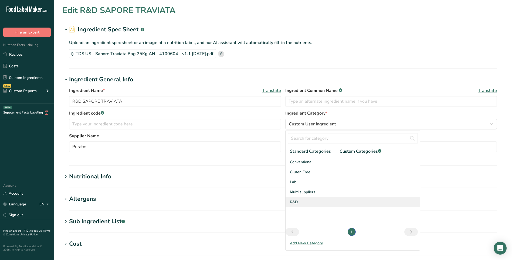
drag, startPoint x: 319, startPoint y: 201, endPoint x: 322, endPoint y: 206, distance: 5.8
click at [319, 201] on div "R&D" at bounding box center [353, 202] width 134 height 10
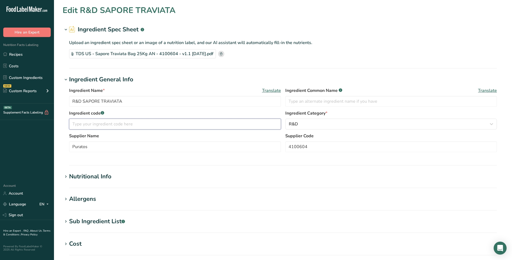
click at [109, 121] on input "text" at bounding box center [175, 124] width 212 height 11
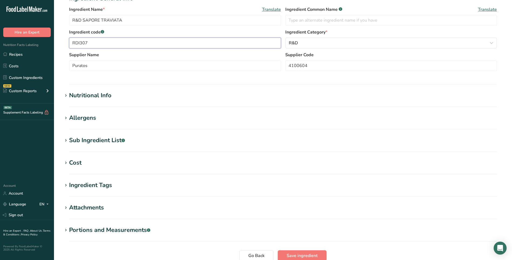
scroll to position [128, 0]
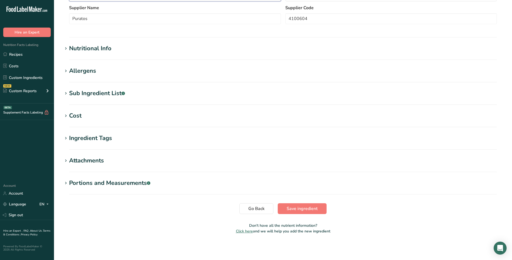
type input "RDI307"
click at [311, 214] on section "Edit R&D SAPORE TRAVIATA Ingredient Spec Sheet .a-a{fill:#347362;}.b-a{fill:#ff…" at bounding box center [283, 57] width 458 height 370
click at [313, 210] on span "Save ingredient" at bounding box center [302, 208] width 31 height 6
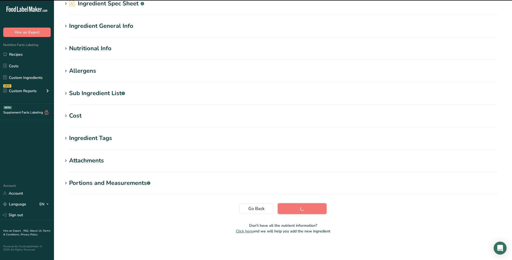
scroll to position [26, 0]
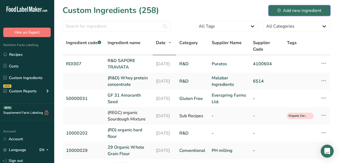
click at [316, 13] on button "Add new ingredient" at bounding box center [300, 10] width 62 height 11
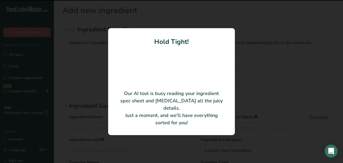
type input "Qwik-Flo Molasses Light"
type input "Caldic"
type input "DO7511"
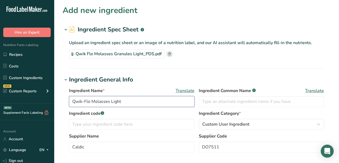
click at [72, 103] on input "Qwik-Flo Molasses Light" at bounding box center [132, 101] width 126 height 11
type input "R&D Molasses Light"
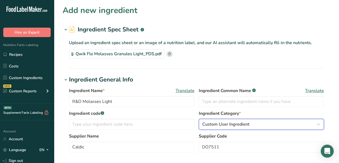
click at [233, 122] on span "Custom User Ingredient" at bounding box center [225, 124] width 47 height 6
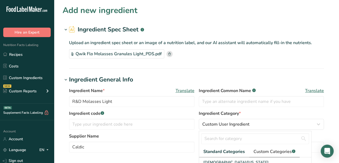
click at [263, 149] on span "Custom Categories .a-a{fill:#347362;}.b-a{fill:#fff;}" at bounding box center [275, 151] width 42 height 6
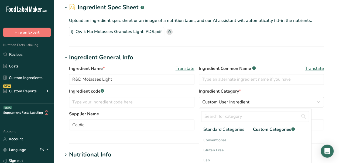
scroll to position [108, 0]
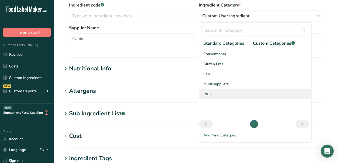
click at [220, 93] on div "R&D" at bounding box center [255, 94] width 112 height 10
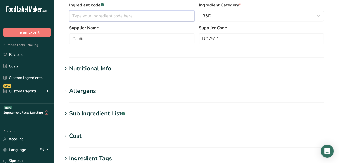
click at [120, 14] on input "text" at bounding box center [132, 16] width 126 height 11
click at [96, 70] on div "Nutritional Info" at bounding box center [90, 68] width 42 height 9
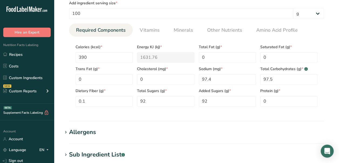
scroll to position [216, 0]
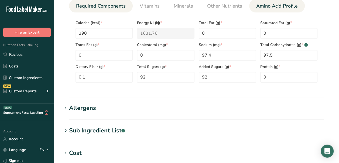
click at [274, 8] on span "Amino Acid Profile" at bounding box center [277, 5] width 42 height 7
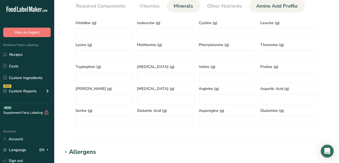
click at [190, 6] on span "Minerals" at bounding box center [183, 5] width 19 height 7
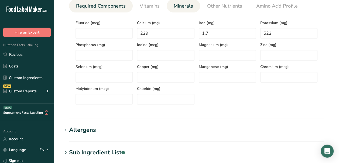
click at [89, 6] on span "Required Components" at bounding box center [101, 5] width 50 height 7
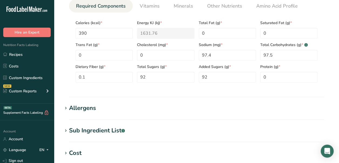
scroll to position [270, 0]
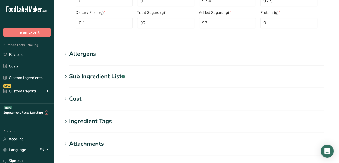
click at [86, 55] on div "Allergens" at bounding box center [82, 53] width 27 height 9
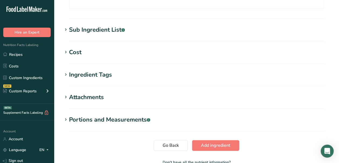
scroll to position [376, 0]
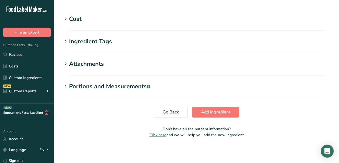
drag, startPoint x: 111, startPoint y: 81, endPoint x: 121, endPoint y: 78, distance: 10.4
click at [112, 82] on div "Portions and Measurements .a-a{fill:#347362;}.b-a{fill:#fff;}" at bounding box center [109, 86] width 81 height 9
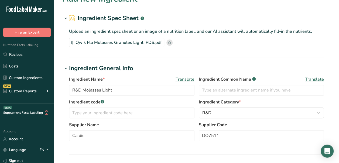
scroll to position [0, 0]
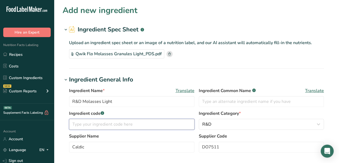
click at [128, 123] on input "text" at bounding box center [132, 124] width 126 height 11
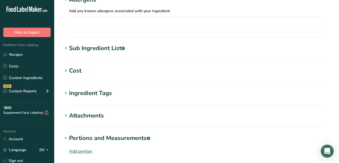
scroll to position [391, 0]
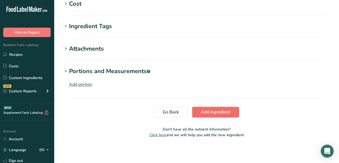
type input "RDI306"
click at [214, 113] on span "Add ingredient" at bounding box center [215, 112] width 29 height 6
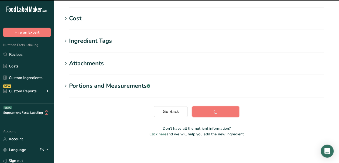
scroll to position [123, 0]
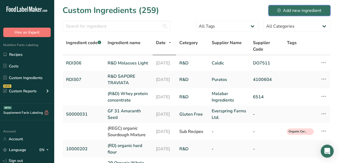
click at [301, 13] on div "Add new ingredient" at bounding box center [300, 10] width 44 height 6
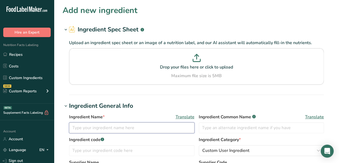
click at [109, 129] on input "text" at bounding box center [132, 127] width 126 height 11
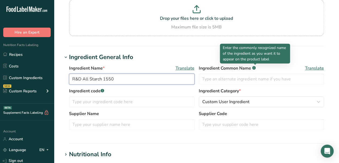
scroll to position [54, 0]
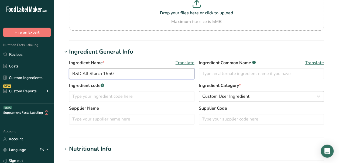
type input "R&D All Starch 1550"
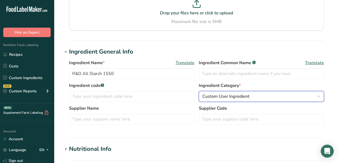
click at [239, 94] on span "Custom User Ingredient" at bounding box center [225, 96] width 47 height 6
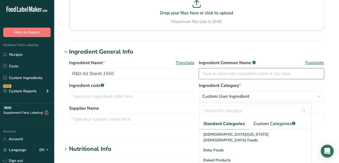
click at [233, 76] on input "text" at bounding box center [262, 73] width 126 height 11
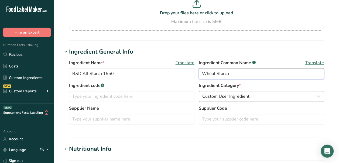
type input "Wheat Starch"
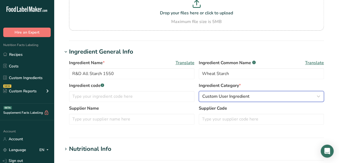
click at [244, 95] on span "Custom User Ingredient" at bounding box center [225, 96] width 47 height 6
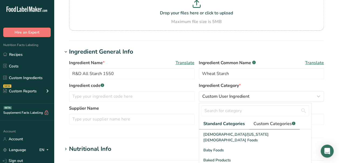
click at [262, 122] on span "Custom Categories .a-a{fill:#347362;}.b-a{fill:#fff;}" at bounding box center [275, 123] width 42 height 6
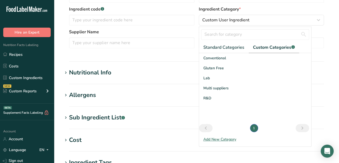
scroll to position [162, 0]
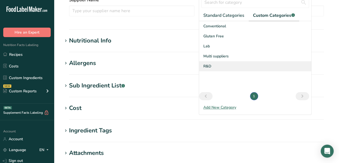
click at [207, 66] on span "R&D" at bounding box center [208, 66] width 8 height 6
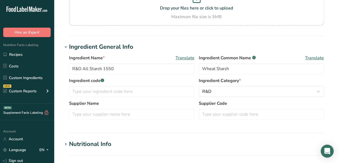
scroll to position [54, 0]
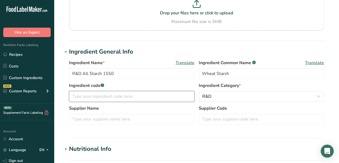
click at [117, 94] on input "text" at bounding box center [132, 96] width 126 height 11
type input "RDI091"
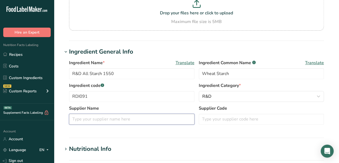
click at [148, 118] on input "text" at bounding box center [132, 118] width 126 height 11
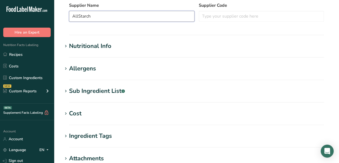
scroll to position [162, 0]
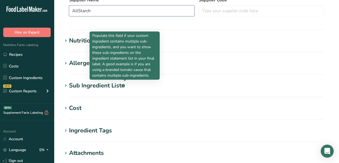
type input "AllStarch"
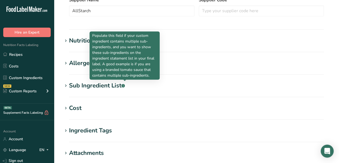
click at [92, 42] on div "Populate this field if your custom ingredient contains multiple sub-ingredients…" at bounding box center [125, 55] width 70 height 48
click at [77, 40] on div "Nutritional Info" at bounding box center [90, 40] width 42 height 9
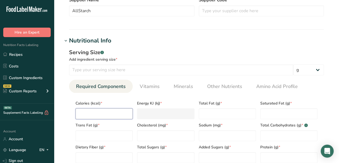
click at [118, 114] on input "number" at bounding box center [104, 113] width 57 height 11
type input "3"
type KJ "12.6"
type input "35"
type KJ "146.4"
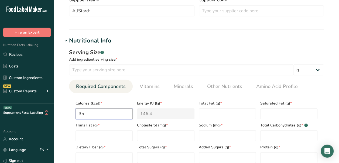
type input "354"
type KJ "1481.1"
type input "354"
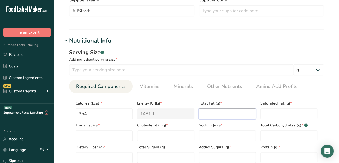
click at [225, 111] on Fat "number" at bounding box center [227, 113] width 57 height 11
type Fat "0.33"
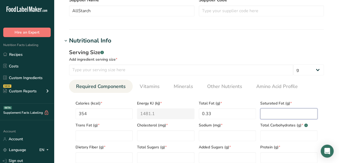
click at [285, 112] on Fat "number" at bounding box center [289, 113] width 57 height 11
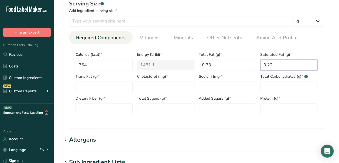
scroll to position [216, 0]
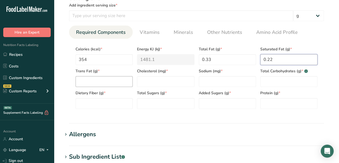
type Fat "0.22"
click at [117, 83] on Fat "number" at bounding box center [104, 81] width 57 height 11
click at [167, 15] on input "number" at bounding box center [181, 15] width 224 height 11
type input "100"
click at [118, 78] on Fat "number" at bounding box center [104, 81] width 57 height 11
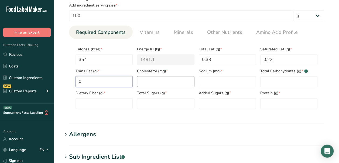
type Fat "0"
click at [153, 84] on input "number" at bounding box center [165, 81] width 57 height 11
type input "87.2"
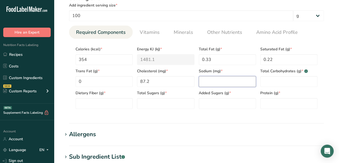
click at [220, 82] on input "number" at bounding box center [227, 81] width 57 height 11
click at [233, 79] on input "0.03" at bounding box center [227, 81] width 57 height 11
type input "0"
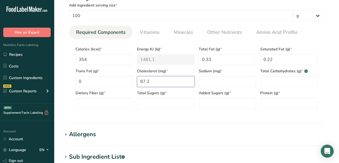
click at [182, 79] on input "87.2" at bounding box center [165, 81] width 57 height 11
type input "0"
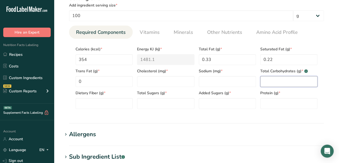
click at [275, 77] on Carbohydrates "number" at bounding box center [289, 81] width 57 height 11
type Carbohydrates "87.2"
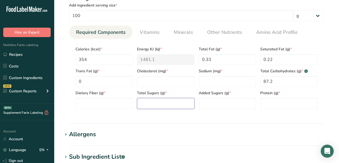
click at [147, 104] on Sugars "number" at bounding box center [165, 103] width 57 height 11
type Sugars "1"
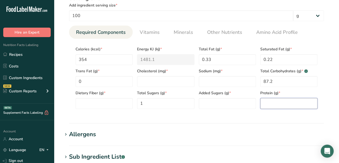
click at [280, 101] on input "number" at bounding box center [289, 103] width 57 height 11
type input "0.36"
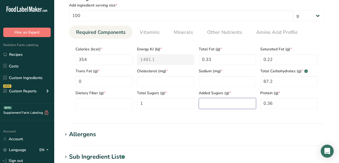
click at [203, 100] on Sugars "number" at bounding box center [227, 103] width 57 height 11
type Sugars "0"
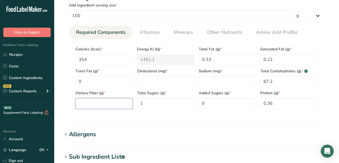
click at [109, 102] on Fiber "number" at bounding box center [104, 103] width 57 height 11
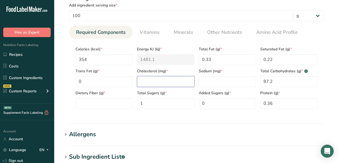
click at [171, 80] on input "number" at bounding box center [165, 81] width 57 height 11
type input "0"
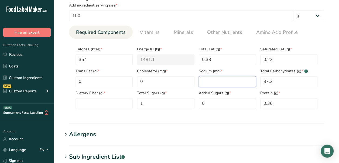
click at [233, 82] on input "number" at bounding box center [227, 81] width 57 height 11
click at [222, 83] on input "number" at bounding box center [227, 81] width 57 height 11
type input "30"
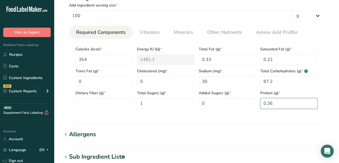
click at [285, 106] on input "0.36" at bounding box center [289, 103] width 57 height 11
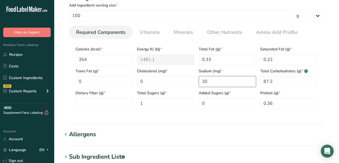
click at [206, 81] on input "30" at bounding box center [227, 81] width 57 height 11
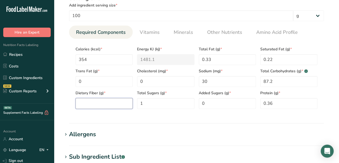
click at [112, 105] on Fiber "number" at bounding box center [104, 103] width 57 height 11
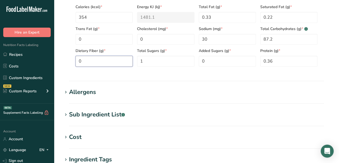
scroll to position [270, 0]
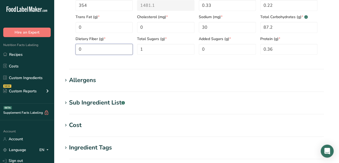
type Fiber "0"
click at [148, 83] on h1 "Allergens" at bounding box center [197, 80] width 268 height 9
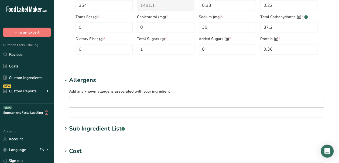
click at [88, 100] on input "text" at bounding box center [196, 101] width 255 height 8
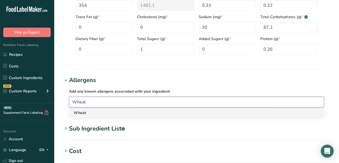
type input "Wheat"
click at [86, 113] on div "Wheat" at bounding box center [192, 113] width 237 height 6
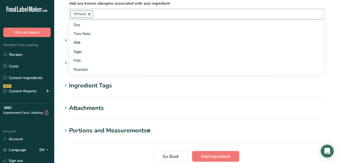
scroll to position [378, 0]
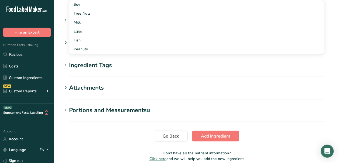
drag, startPoint x: 80, startPoint y: 127, endPoint x: 89, endPoint y: 96, distance: 32.6
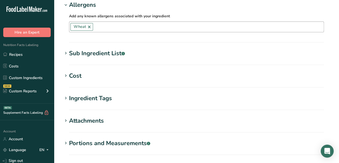
scroll to position [324, 0]
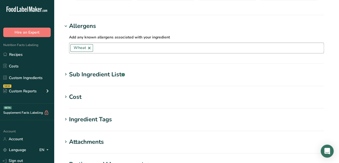
click at [108, 77] on div "Sub Ingredient List .a-a{fill:#347362;}.b-a{fill:#fff;}" at bounding box center [97, 74] width 56 height 9
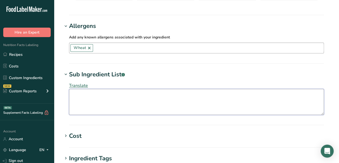
click at [106, 95] on textarea at bounding box center [196, 102] width 255 height 26
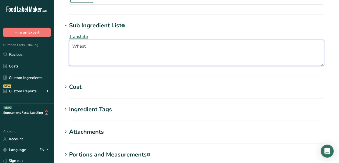
scroll to position [378, 0]
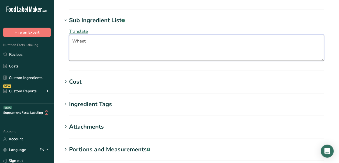
type textarea "Wheat"
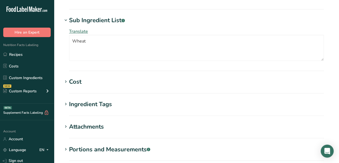
click at [89, 82] on h1 "Cost" at bounding box center [197, 81] width 268 height 9
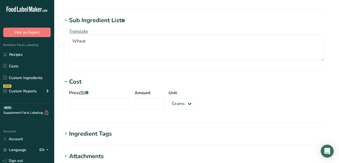
scroll to position [432, 0]
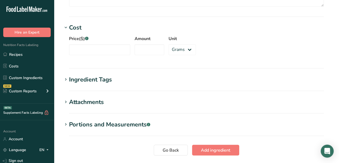
click at [118, 81] on h1 "Ingredient Tags" at bounding box center [197, 79] width 268 height 9
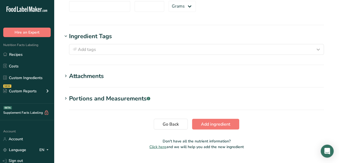
scroll to position [486, 0]
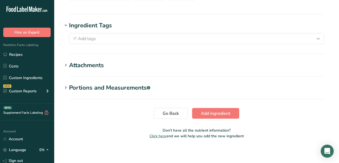
click at [93, 66] on div "Attachments" at bounding box center [86, 64] width 35 height 9
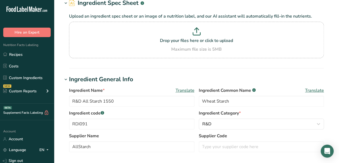
scroll to position [0, 0]
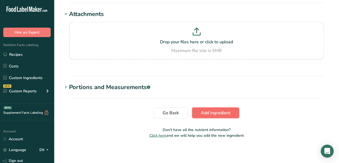
click at [211, 114] on span "Add ingredient" at bounding box center [215, 112] width 29 height 6
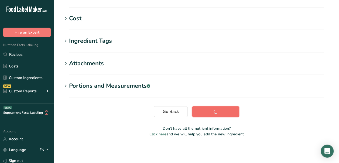
scroll to position [123, 0]
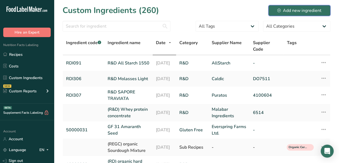
drag, startPoint x: 287, startPoint y: 9, endPoint x: 276, endPoint y: 10, distance: 10.7
click at [287, 9] on div "Add new ingredient" at bounding box center [300, 10] width 44 height 6
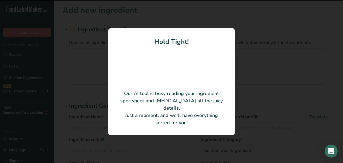
type input "Vital Wheat Gluten"
type input "ADM Agri-Industries Company"
type input "6006-C"
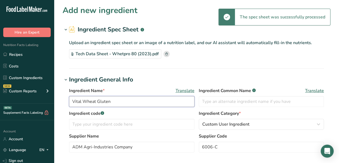
click at [72, 99] on input "Vital Wheat Gluten" at bounding box center [132, 101] width 126 height 11
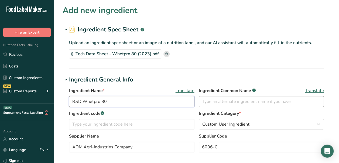
type input "R&D Whetpro 80"
click at [231, 106] on input "text" at bounding box center [262, 101] width 126 height 11
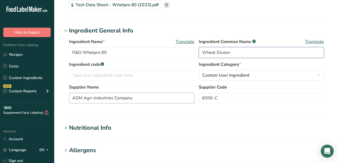
scroll to position [54, 0]
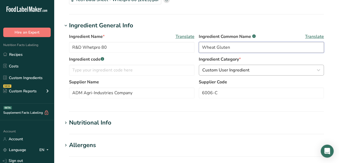
type input "Wheat Gluten"
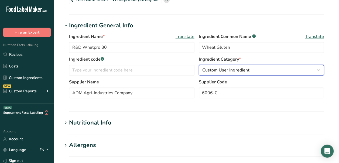
click at [228, 71] on span "Custom User Ingredient" at bounding box center [225, 70] width 47 height 6
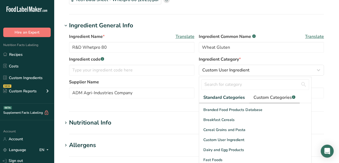
click at [264, 99] on span "Custom Categories .a-a{fill:#347362;}.b-a{fill:#fff;}" at bounding box center [275, 97] width 42 height 6
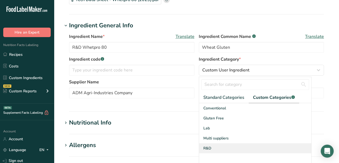
click at [216, 149] on div "R&D" at bounding box center [255, 148] width 112 height 10
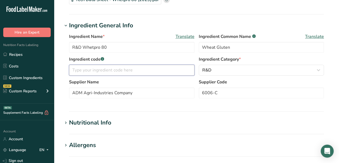
click at [120, 70] on input "text" at bounding box center [132, 70] width 126 height 11
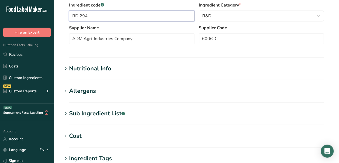
scroll to position [162, 0]
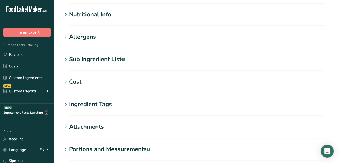
type input "RDI294"
click at [67, 27] on section "Add new ingredient Ingredient Spec Sheet .a-a{fill:#347362;}.b-a{fill:#fff;} Up…" at bounding box center [196, 23] width 285 height 370
click at [80, 38] on div "Allergens" at bounding box center [82, 36] width 27 height 9
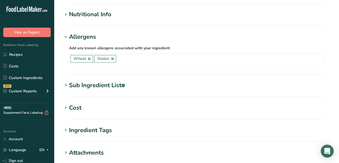
click at [99, 14] on div "Nutritional Info" at bounding box center [90, 14] width 42 height 9
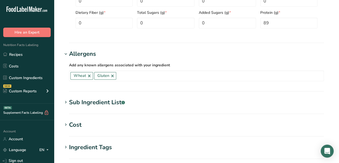
scroll to position [376, 0]
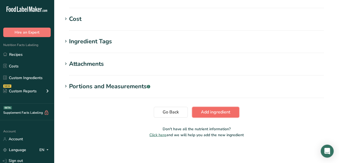
click at [214, 113] on span "Add ingredient" at bounding box center [215, 112] width 29 height 6
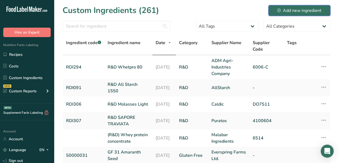
click at [286, 10] on div "Add new ingredient" at bounding box center [300, 10] width 44 height 6
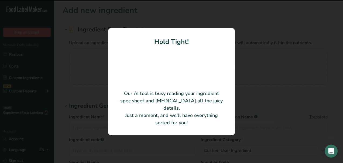
type input "Whole Spelt Flour"
type input "Farinart"
type input "312020"
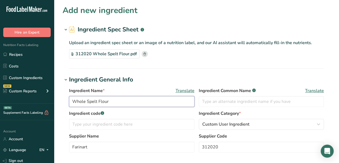
click at [73, 100] on input "Whole Spelt Flour" at bounding box center [132, 101] width 126 height 11
type input "R&D Whole Spelt Flour"
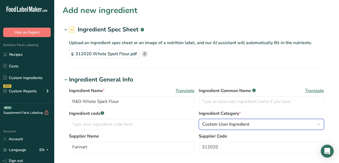
click at [266, 124] on div "Custom User Ingredient" at bounding box center [259, 124] width 115 height 6
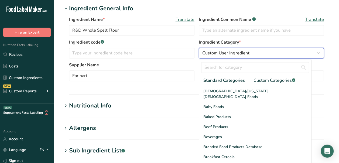
scroll to position [108, 0]
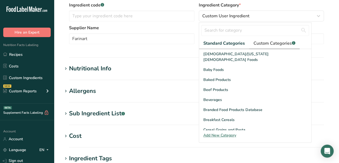
click at [266, 44] on span "Custom Categories .a-a{fill:#347362;}.b-a{fill:#fff;}" at bounding box center [275, 43] width 42 height 6
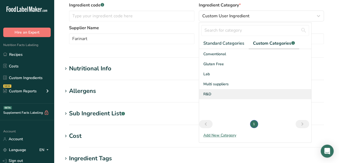
click at [207, 92] on span "R&D" at bounding box center [208, 94] width 8 height 6
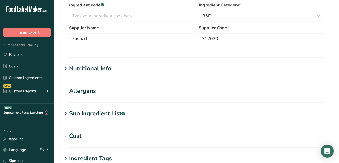
click at [102, 69] on div "Nutritional Info" at bounding box center [90, 68] width 42 height 9
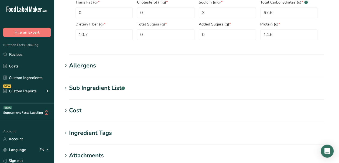
scroll to position [270, 0]
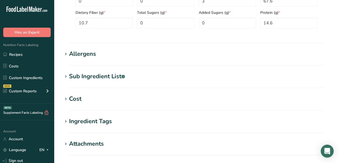
click at [91, 52] on div "Allergens" at bounding box center [82, 53] width 27 height 9
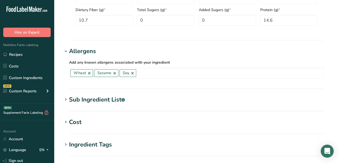
scroll to position [268, 0]
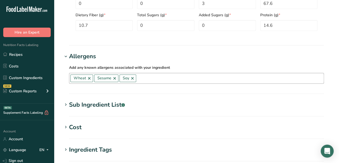
click at [131, 77] on link at bounding box center [132, 78] width 4 height 4
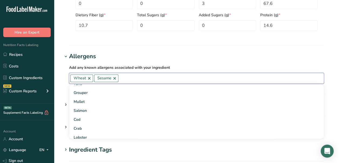
scroll to position [324, 0]
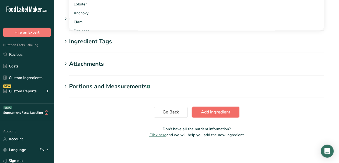
click at [229, 113] on span "Add ingredient" at bounding box center [215, 112] width 29 height 6
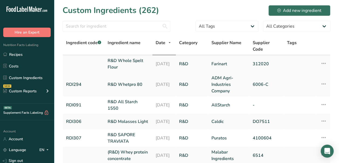
click at [124, 62] on link "R&D Whole Spelt Flour" at bounding box center [129, 63] width 42 height 13
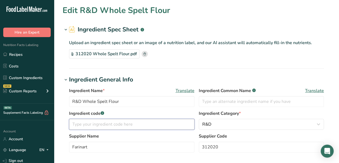
click at [94, 123] on input "text" at bounding box center [132, 124] width 126 height 11
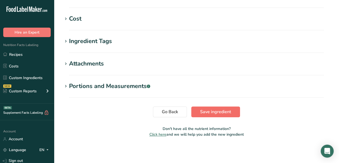
type input "RDI288"
click at [225, 113] on span "Save ingredient" at bounding box center [215, 111] width 31 height 6
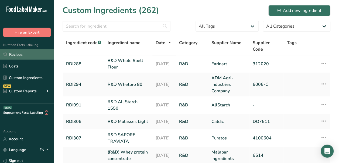
click at [34, 55] on link "Recipes" at bounding box center [27, 54] width 54 height 10
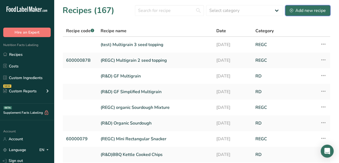
click at [299, 15] on button "Add new recipe" at bounding box center [307, 10] width 45 height 11
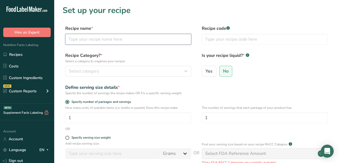
click at [131, 37] on input "text" at bounding box center [128, 39] width 126 height 11
type input "(R&D) Multigrain Pita"
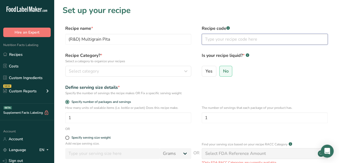
click at [278, 40] on input "text" at bounding box center [265, 39] width 126 height 11
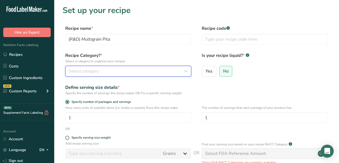
click at [148, 68] on div "Select category" at bounding box center [127, 71] width 116 height 6
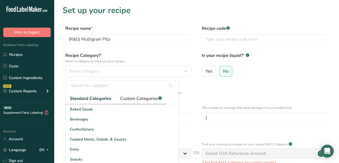
click at [151, 102] on link "Custom Categories .a-a{fill:#347362;}.b-a{fill:#fff;}" at bounding box center [141, 98] width 50 height 11
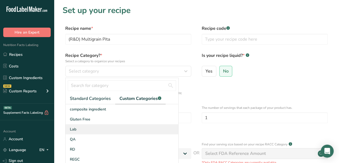
scroll to position [54, 0]
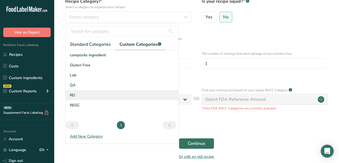
click at [89, 94] on div "RD" at bounding box center [122, 95] width 113 height 10
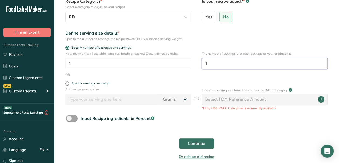
click at [230, 65] on input "1" at bounding box center [265, 63] width 126 height 11
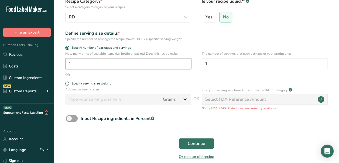
click at [141, 66] on input "1" at bounding box center [128, 63] width 126 height 11
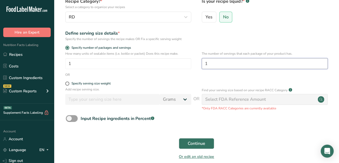
click at [227, 64] on input "1" at bounding box center [265, 63] width 126 height 11
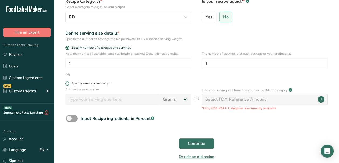
click at [68, 84] on span at bounding box center [67, 83] width 4 height 4
click at [68, 84] on input "Specify serving size weight" at bounding box center [67, 84] width 4 height 4
radio input "true"
radio input "false"
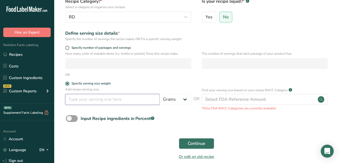
click at [96, 102] on input "number" at bounding box center [112, 99] width 94 height 11
type input "30"
click at [190, 121] on div "Input Recipe ingredients in Percent .a-a{fill:#347362;}.b-a{fill:#fff;}" at bounding box center [197, 120] width 268 height 11
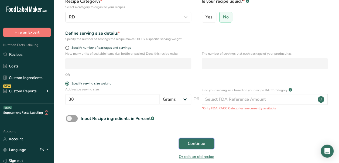
click at [192, 143] on span "Continue" at bounding box center [197, 143] width 18 height 6
